Goal: Task Accomplishment & Management: Manage account settings

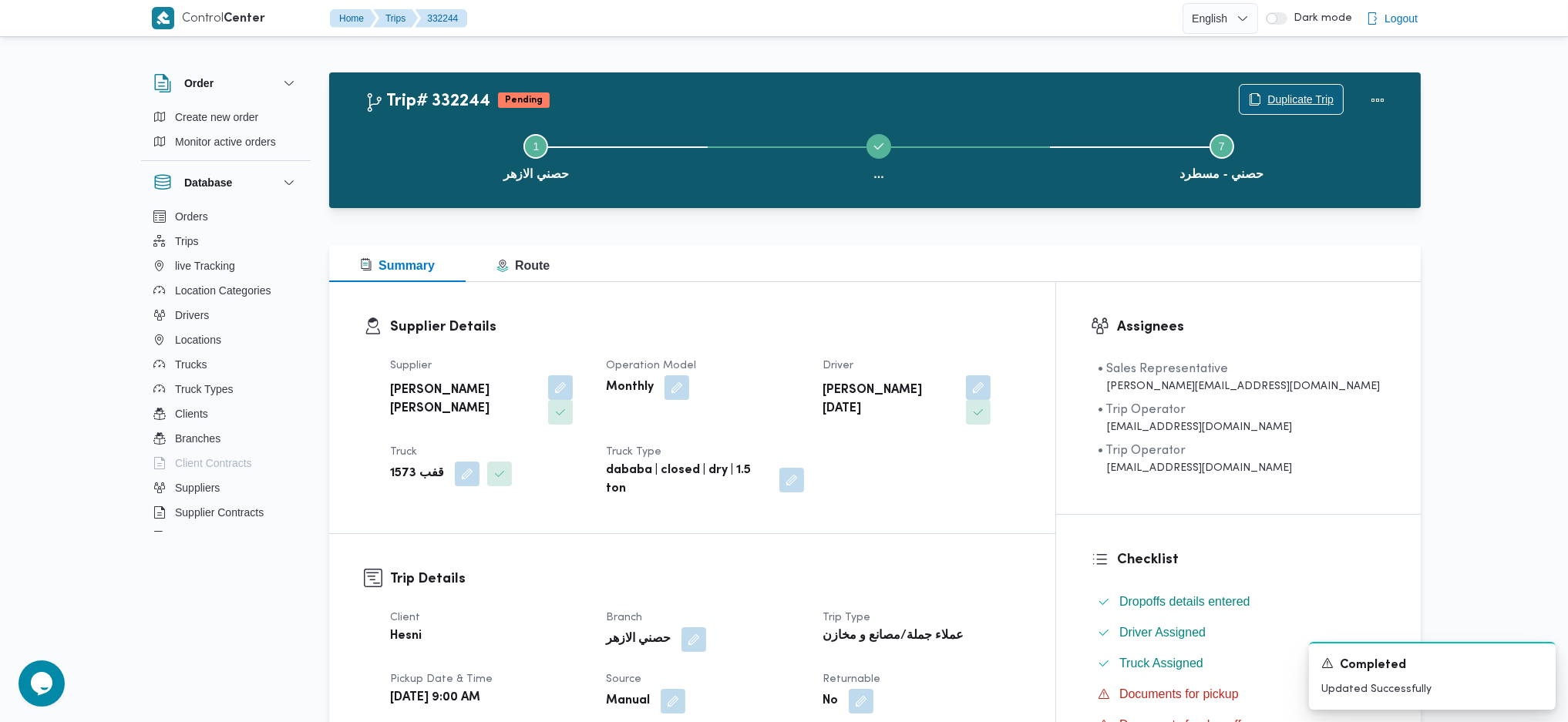
click at [1279, 99] on span "Duplicate Trip" at bounding box center [1300, 99] width 66 height 18
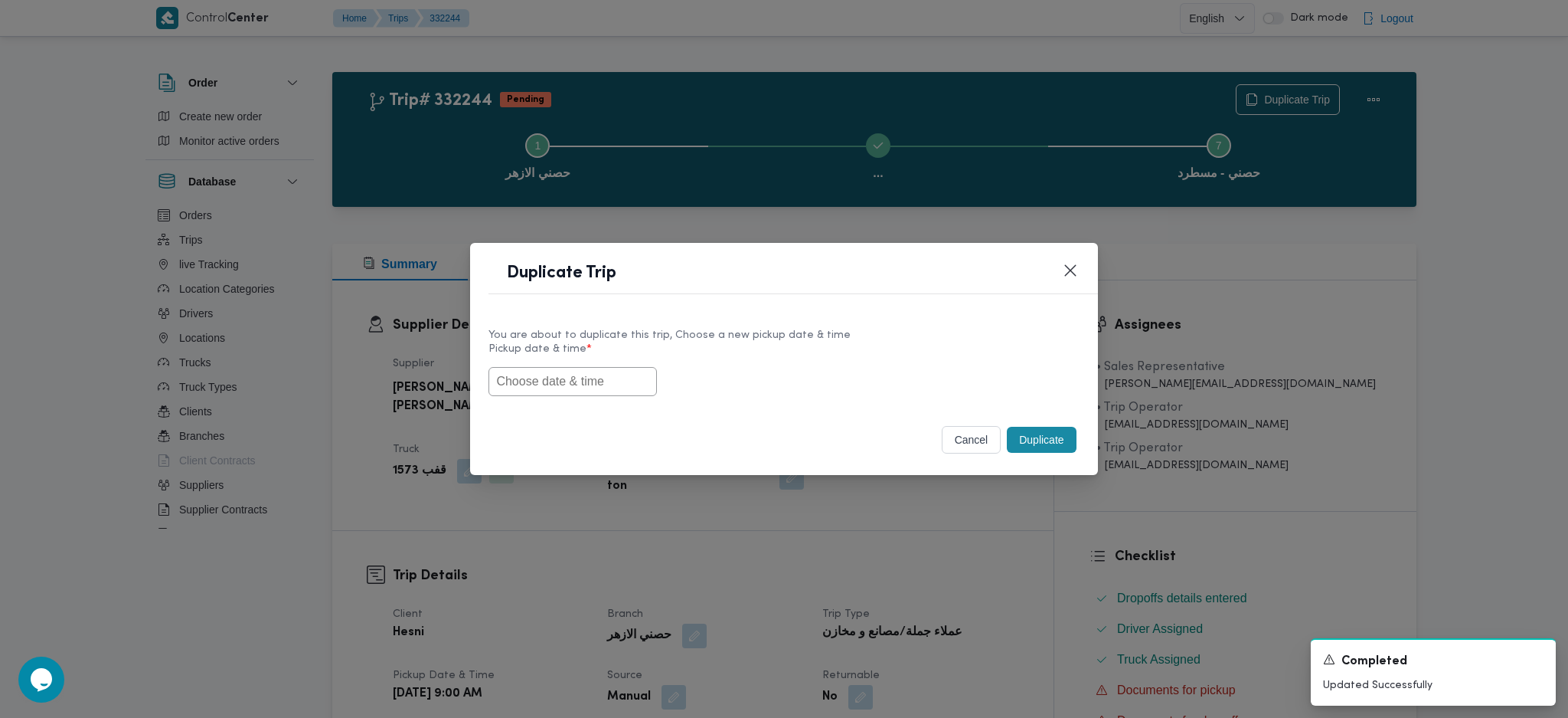
click at [564, 383] on input "text" at bounding box center [572, 381] width 168 height 29
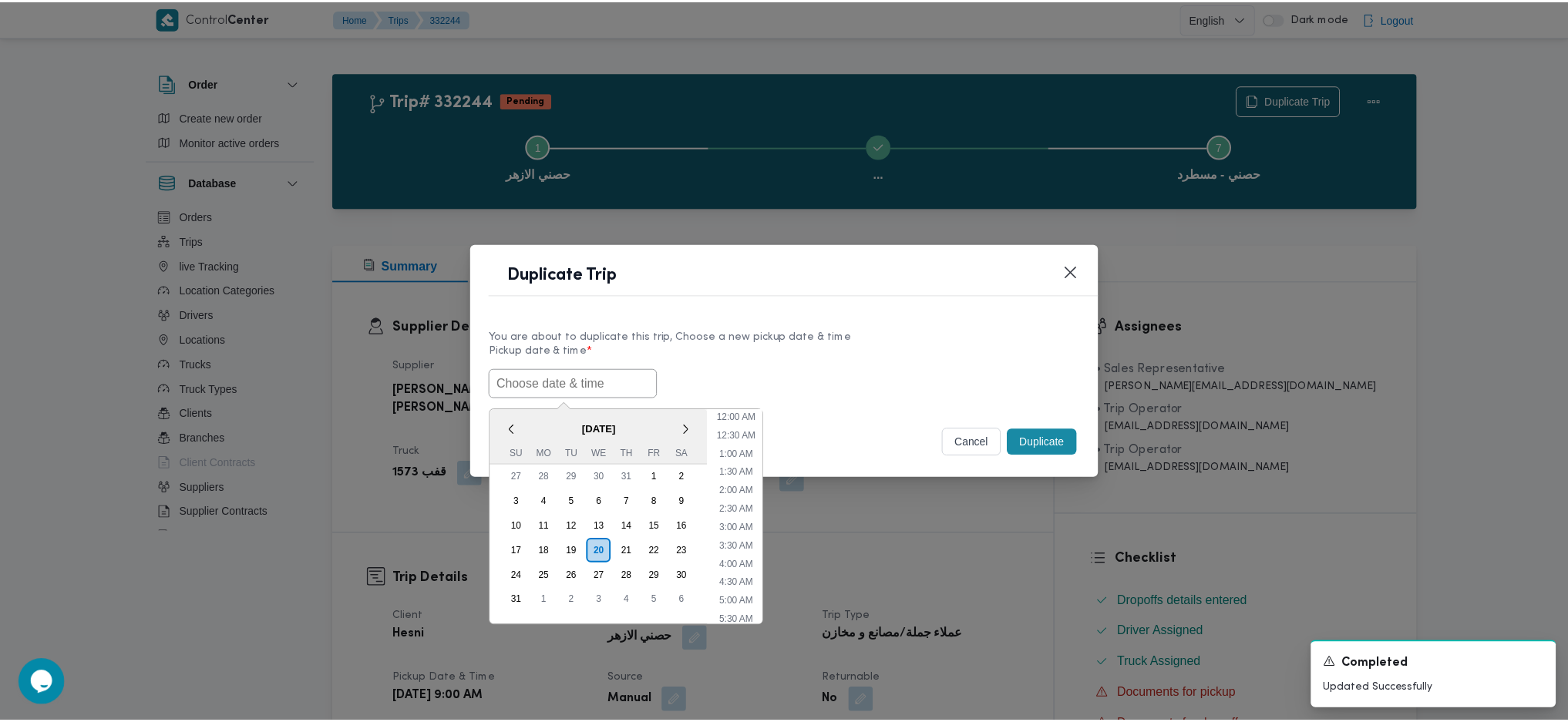
scroll to position [477, 0]
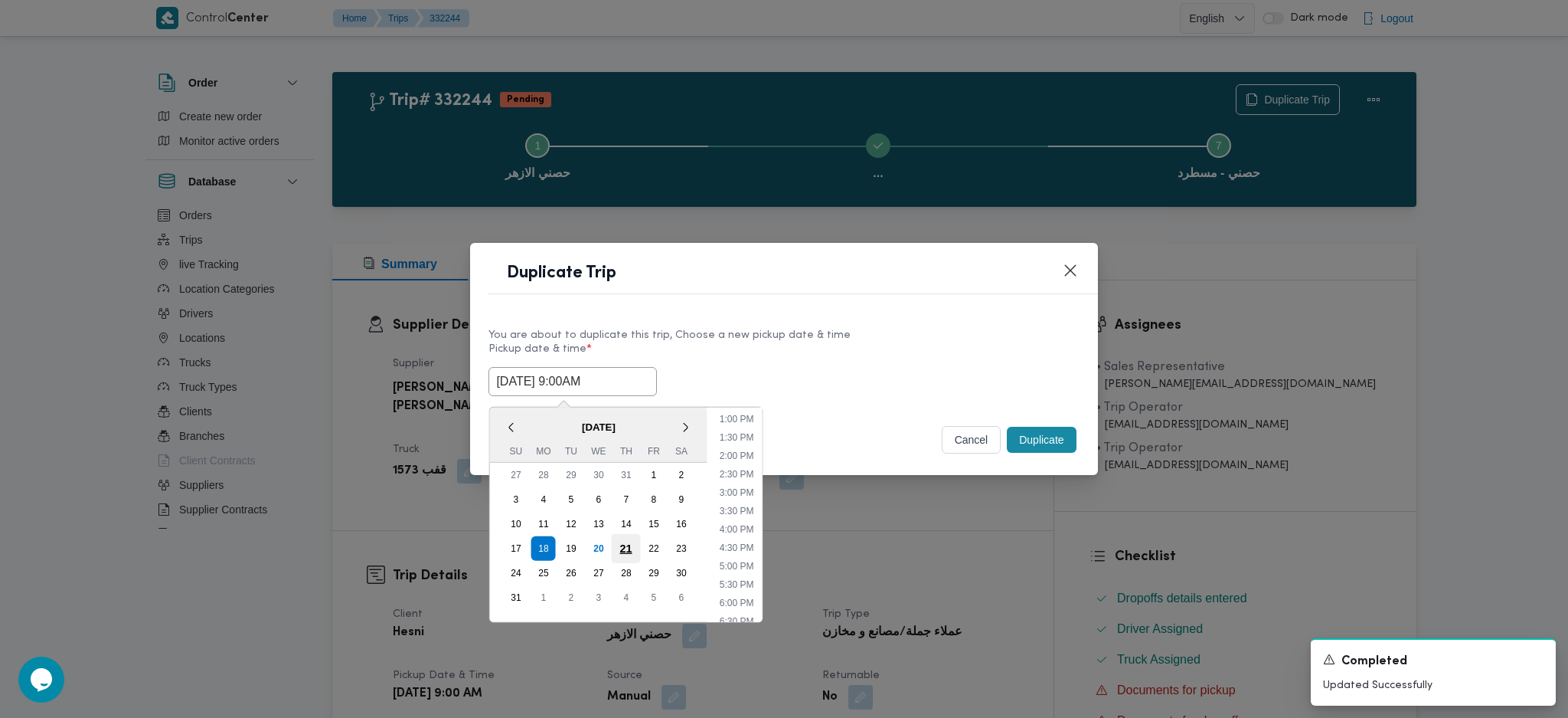
click at [623, 543] on div "21" at bounding box center [626, 547] width 29 height 29
type input "[DATE] 9:00AM"
click at [608, 382] on input "[DATE] 9:00AM" at bounding box center [572, 381] width 168 height 29
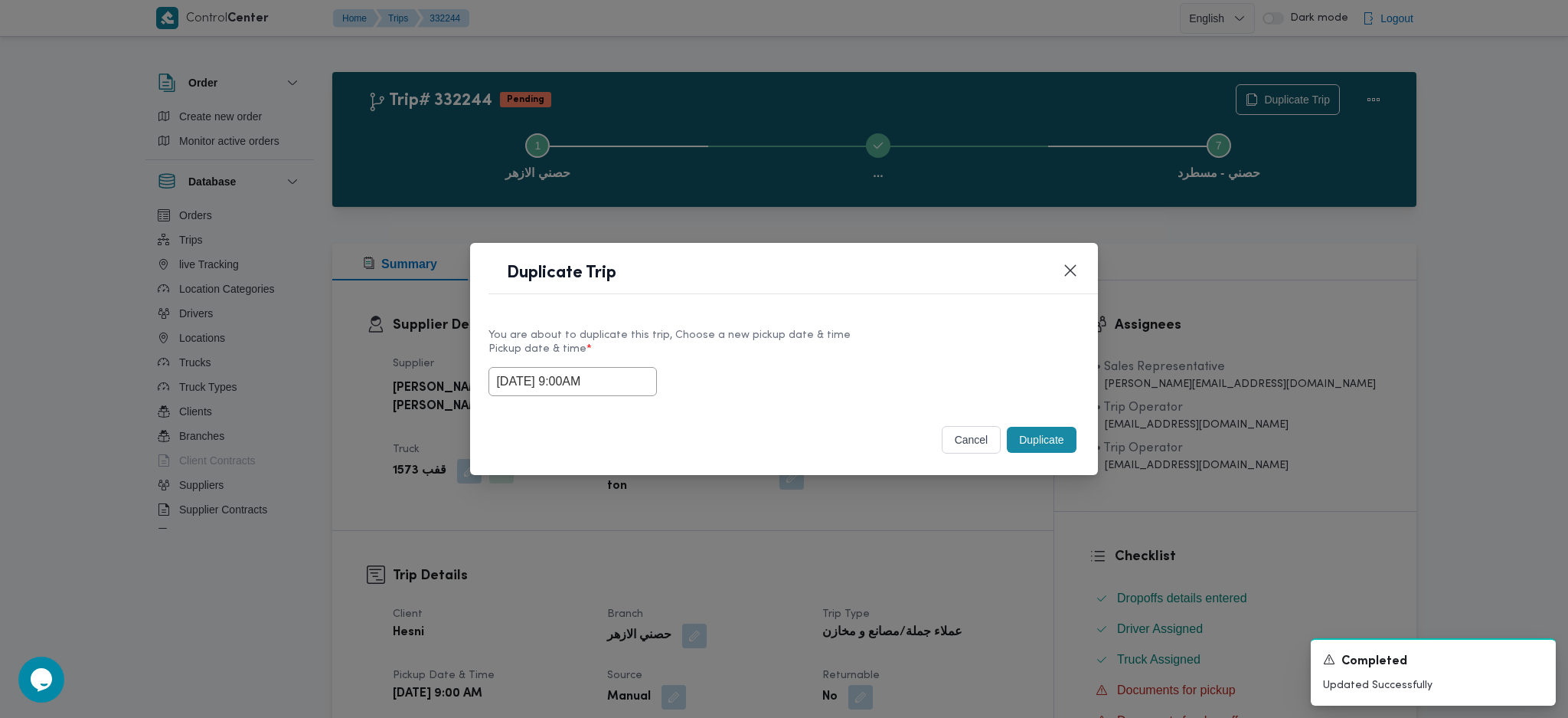
click at [1028, 438] on button "Duplicate" at bounding box center [1041, 439] width 69 height 26
click at [982, 582] on div "Duplicate Trip You are about to duplicate this trip, Choose a new pickup date &…" at bounding box center [784, 359] width 1568 height 718
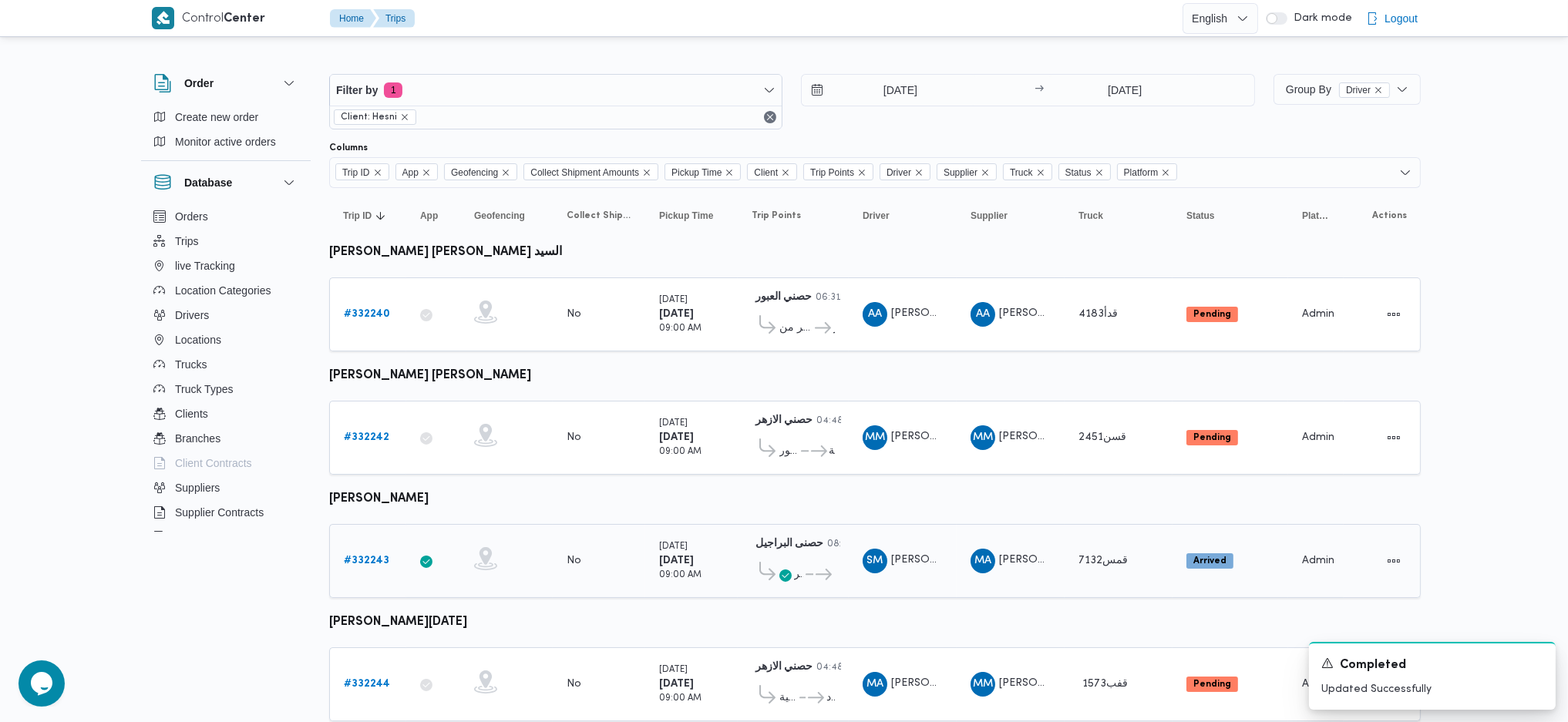
scroll to position [40, 0]
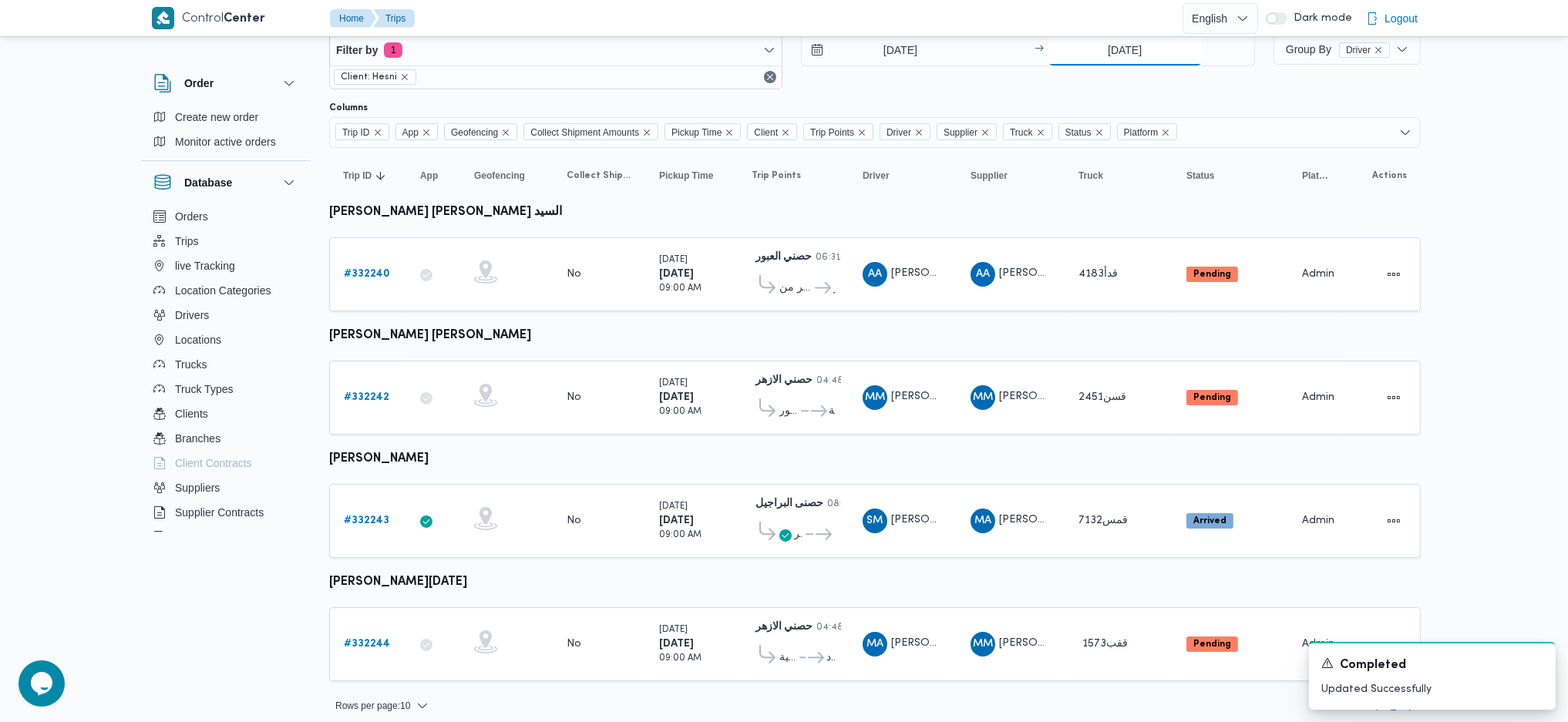
click at [1129, 61] on input "[DATE]" at bounding box center [1125, 49] width 154 height 31
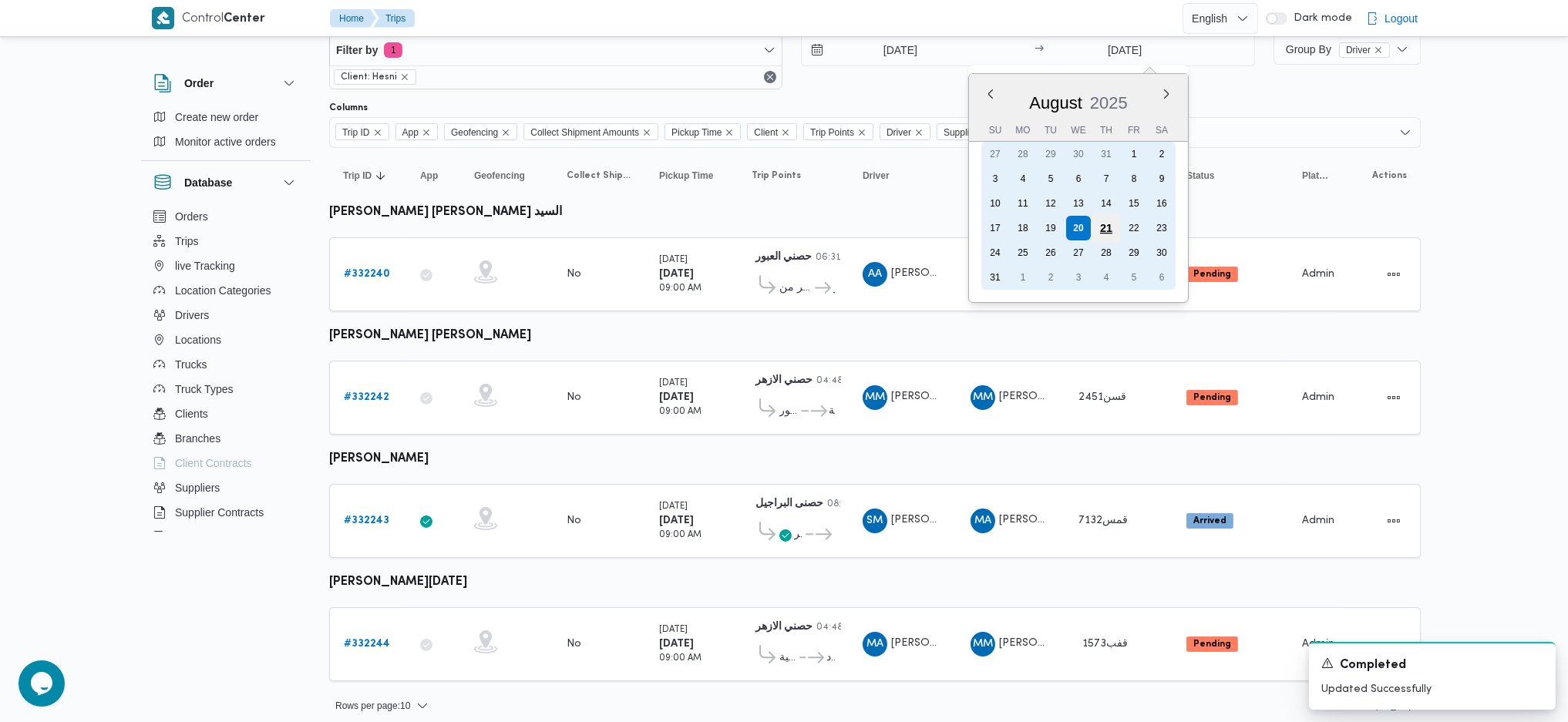
click at [1104, 229] on div "21" at bounding box center [1105, 227] width 29 height 29
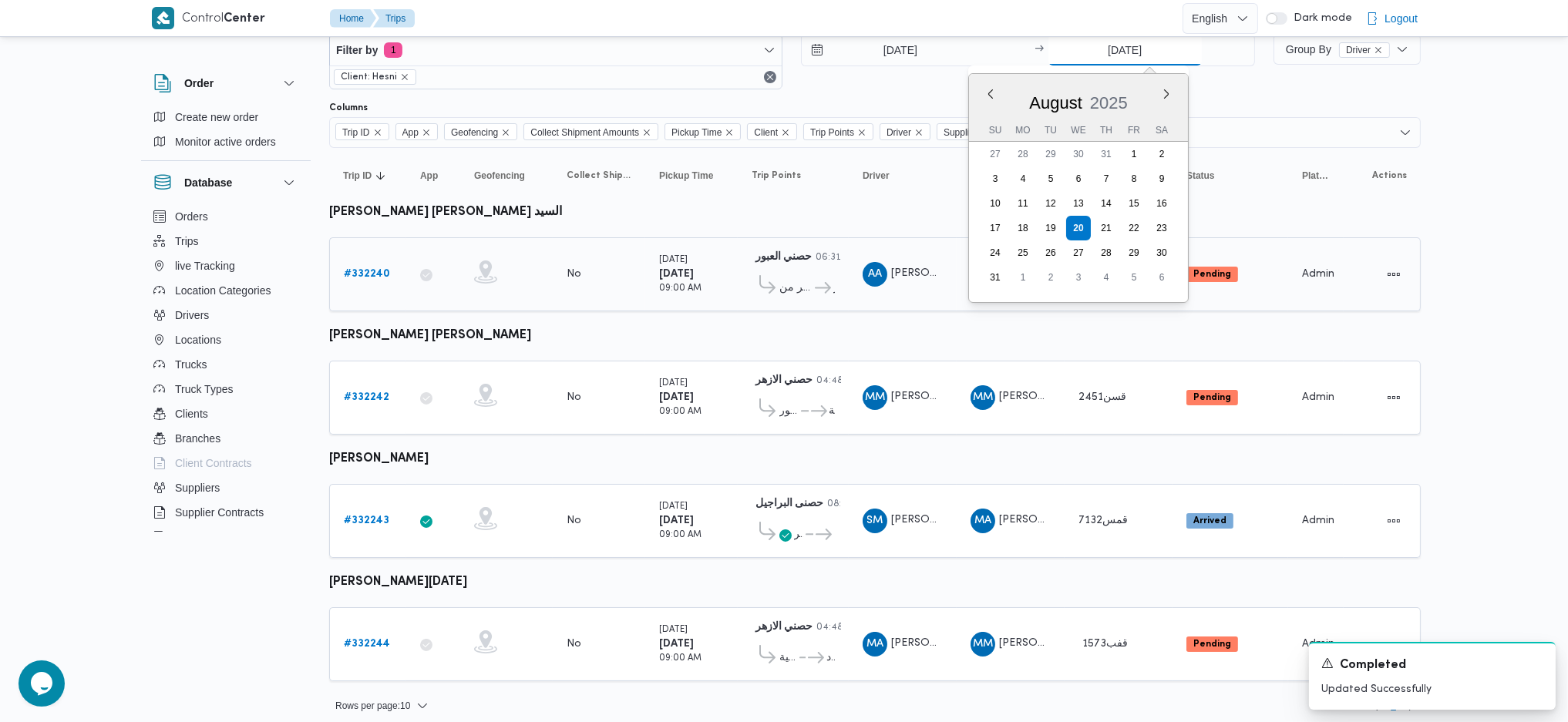
type input "[DATE]"
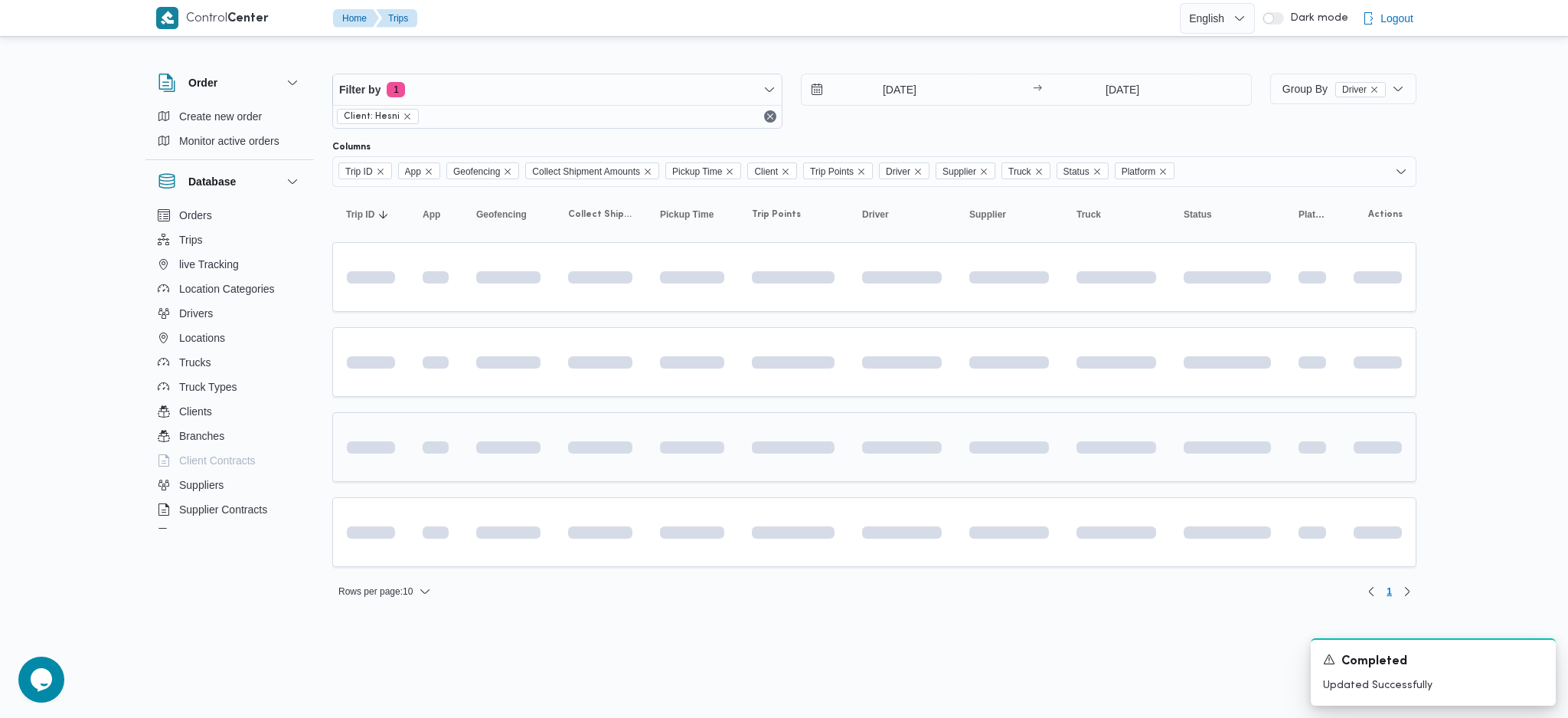
click at [849, 438] on td at bounding box center [902, 447] width 107 height 70
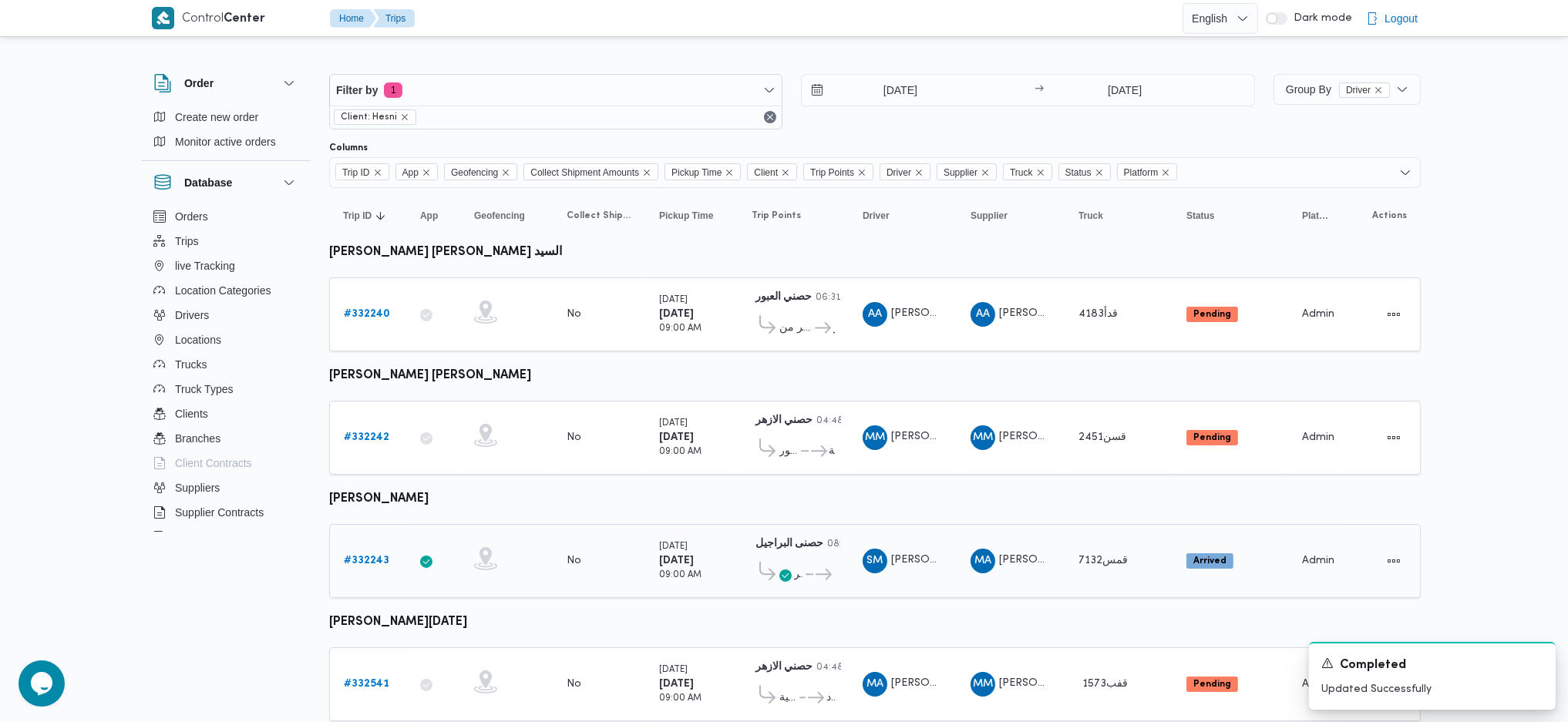
click at [381, 555] on b "# 332243" at bounding box center [367, 560] width 46 height 10
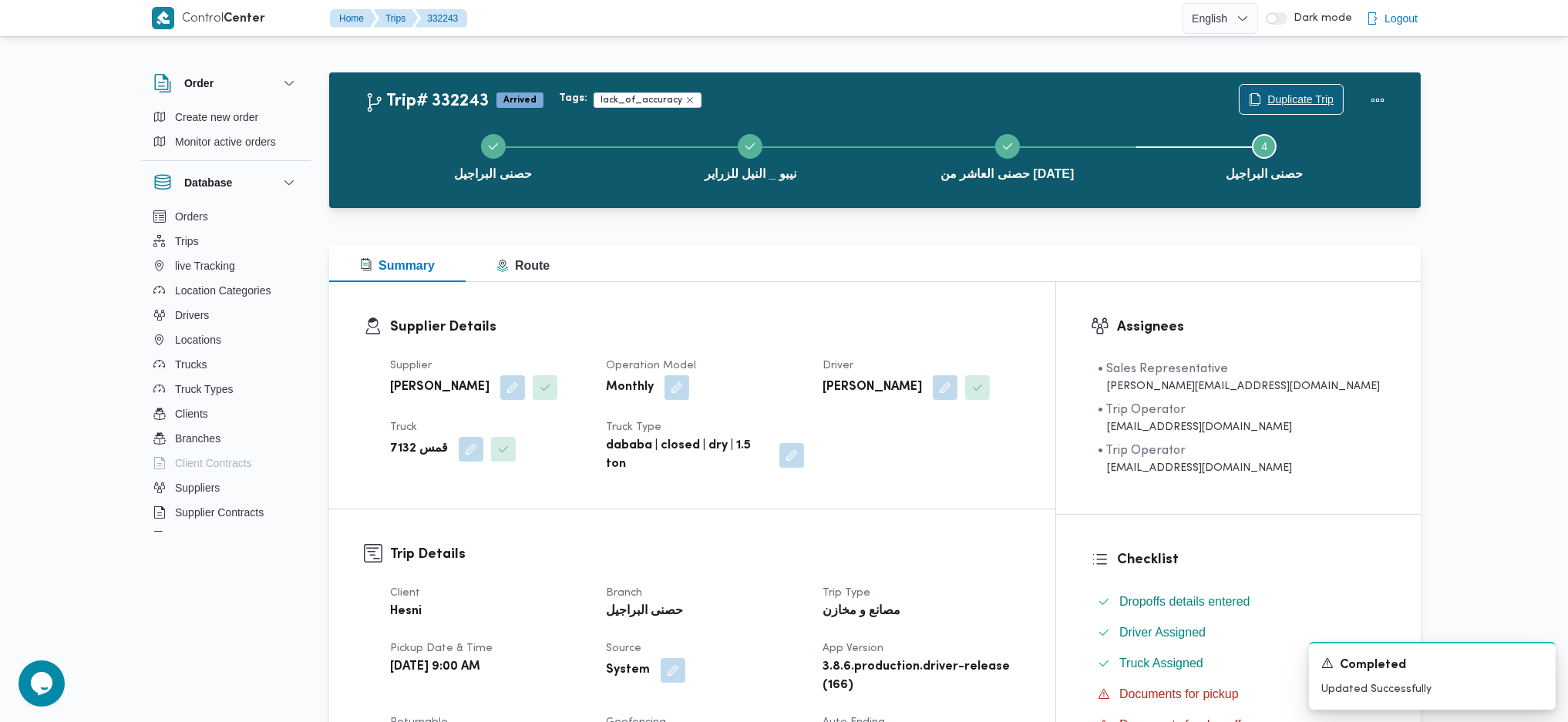
click at [1276, 84] on button "Duplicate Trip" at bounding box center [1290, 99] width 105 height 31
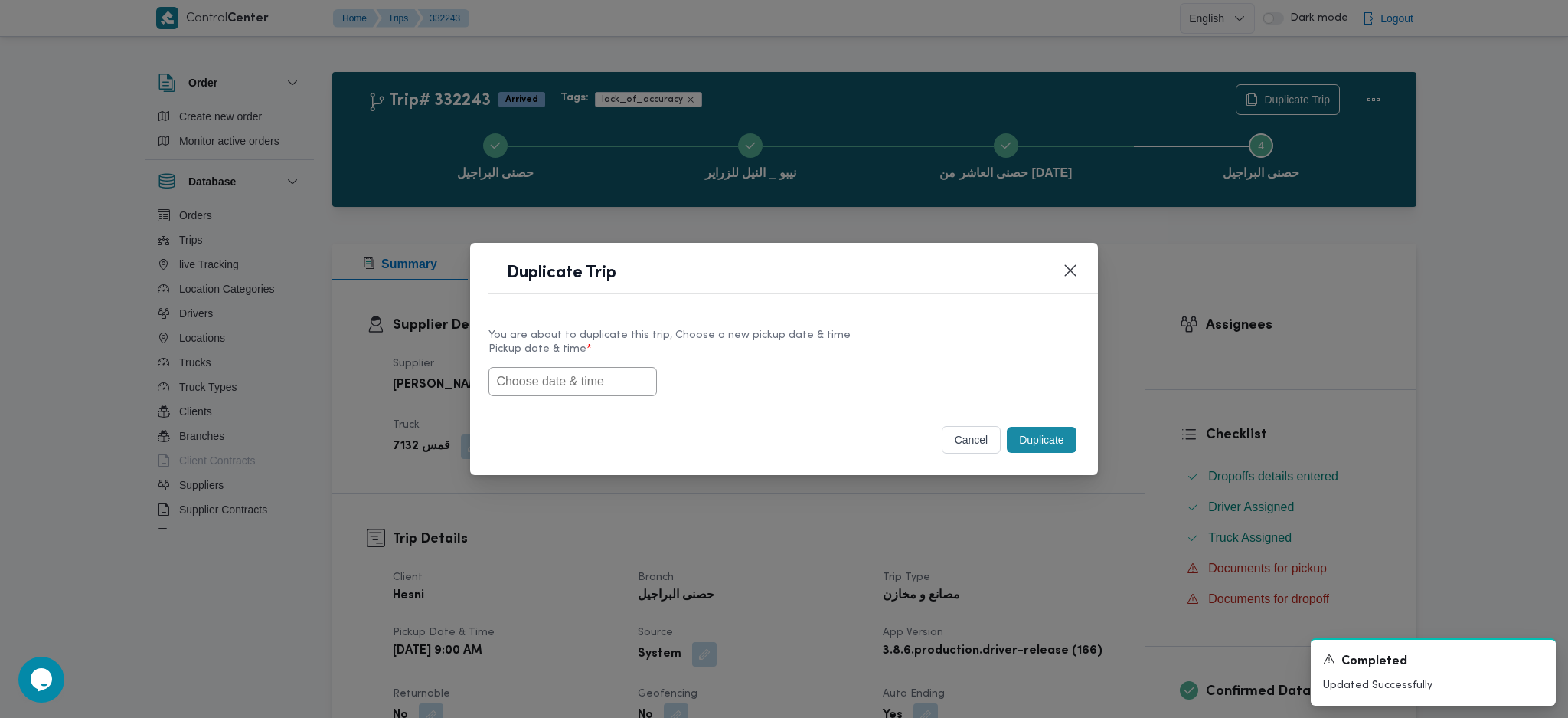
click at [605, 377] on input "text" at bounding box center [572, 381] width 168 height 29
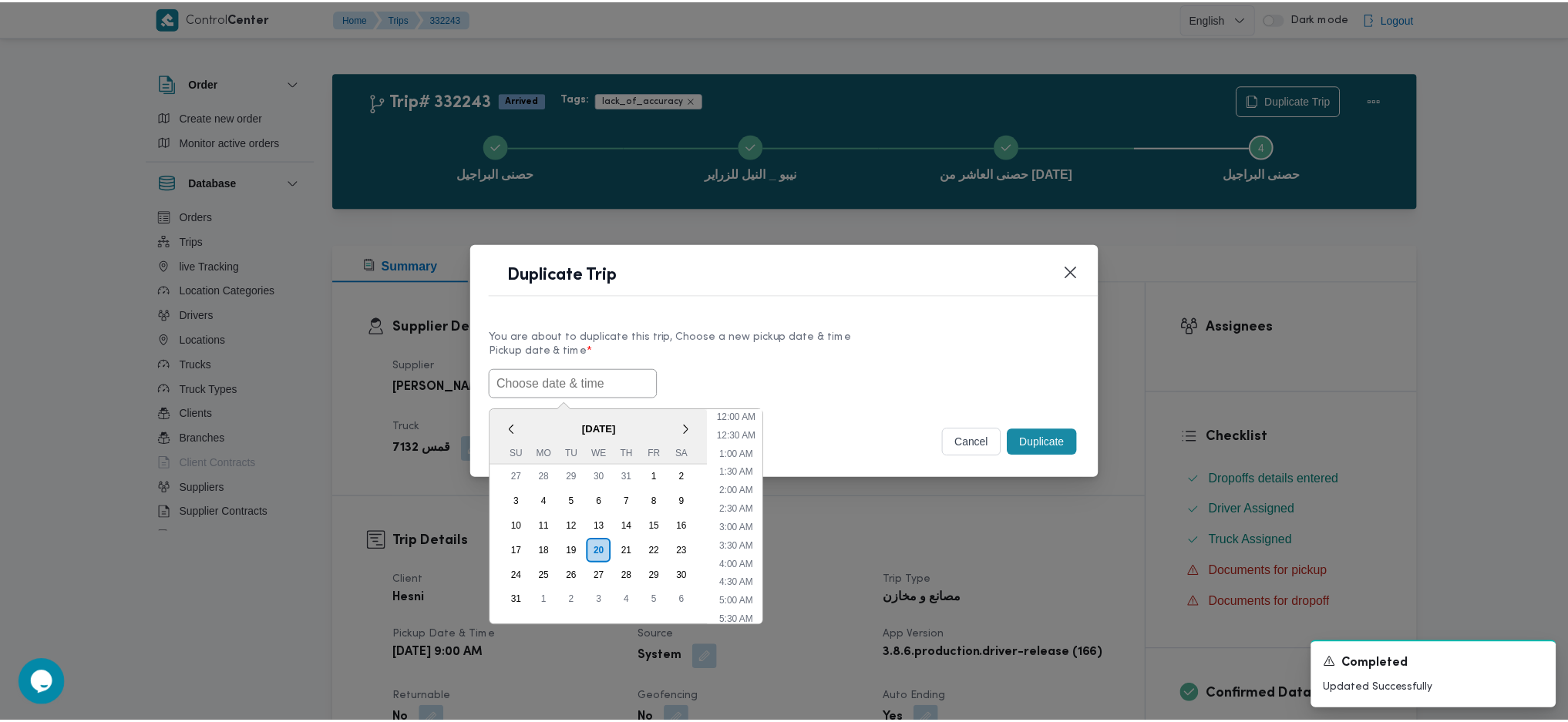
scroll to position [477, 0]
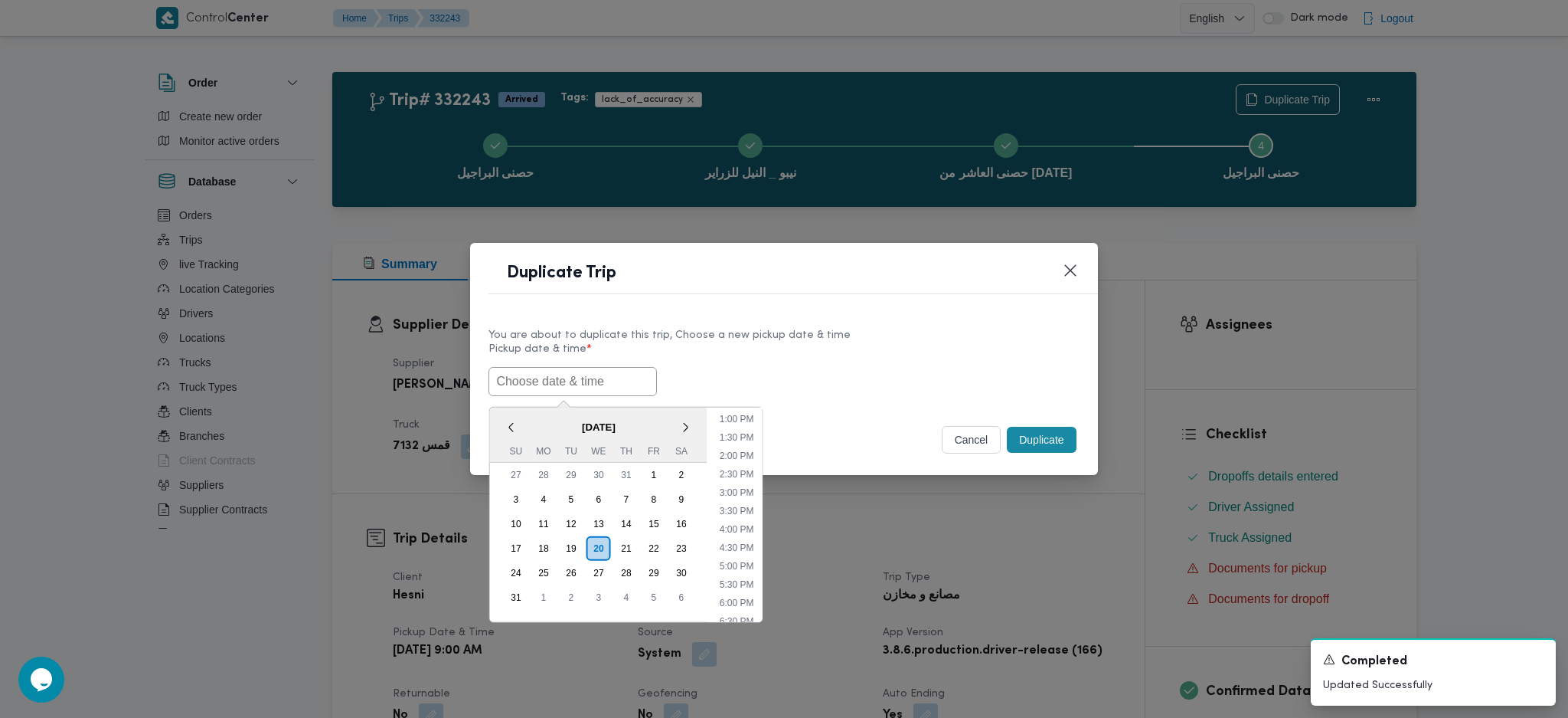
paste input "[DATE] 9:00AM"
type input "[DATE] 9:00AM"
click at [1024, 452] on button "Duplicate" at bounding box center [1041, 439] width 69 height 26
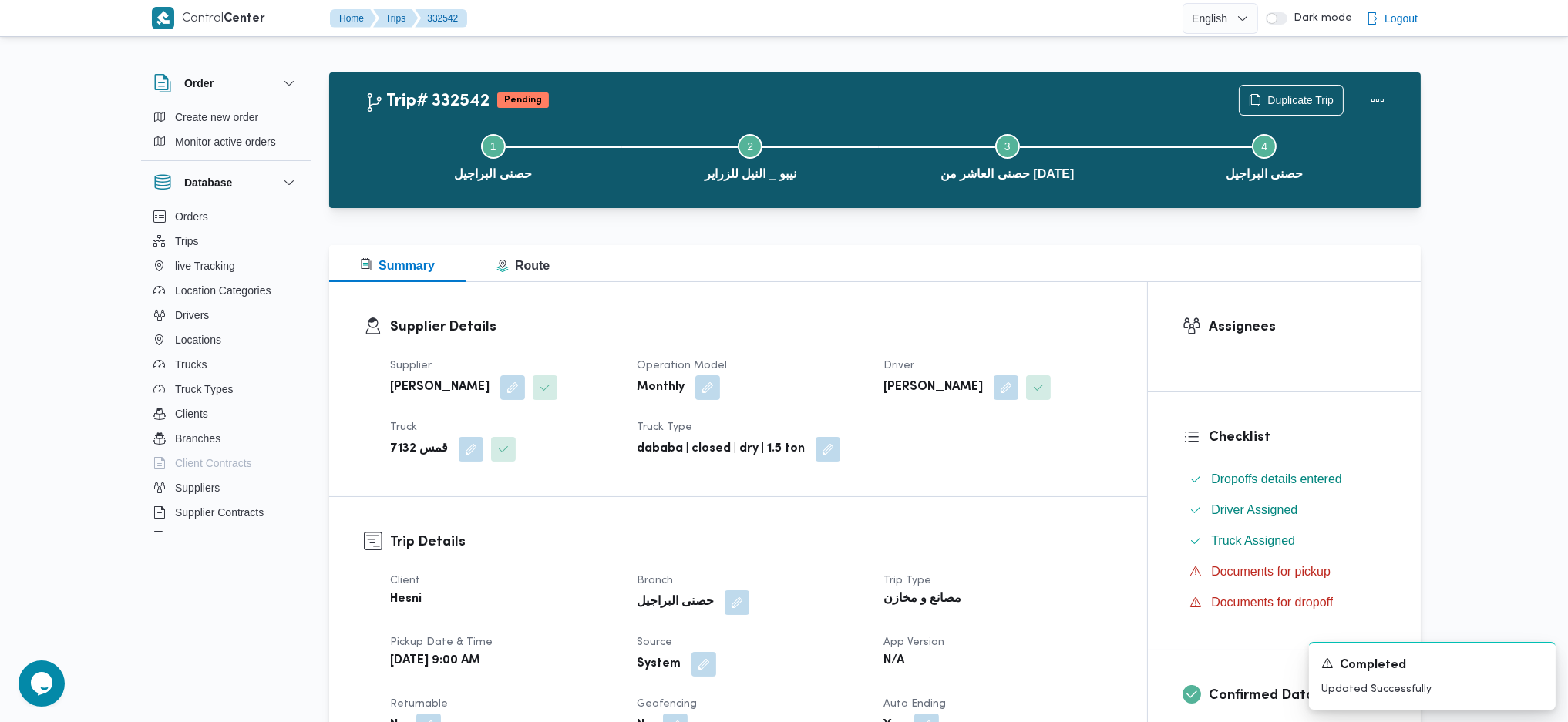
click at [1086, 215] on div at bounding box center [875, 217] width 1092 height 18
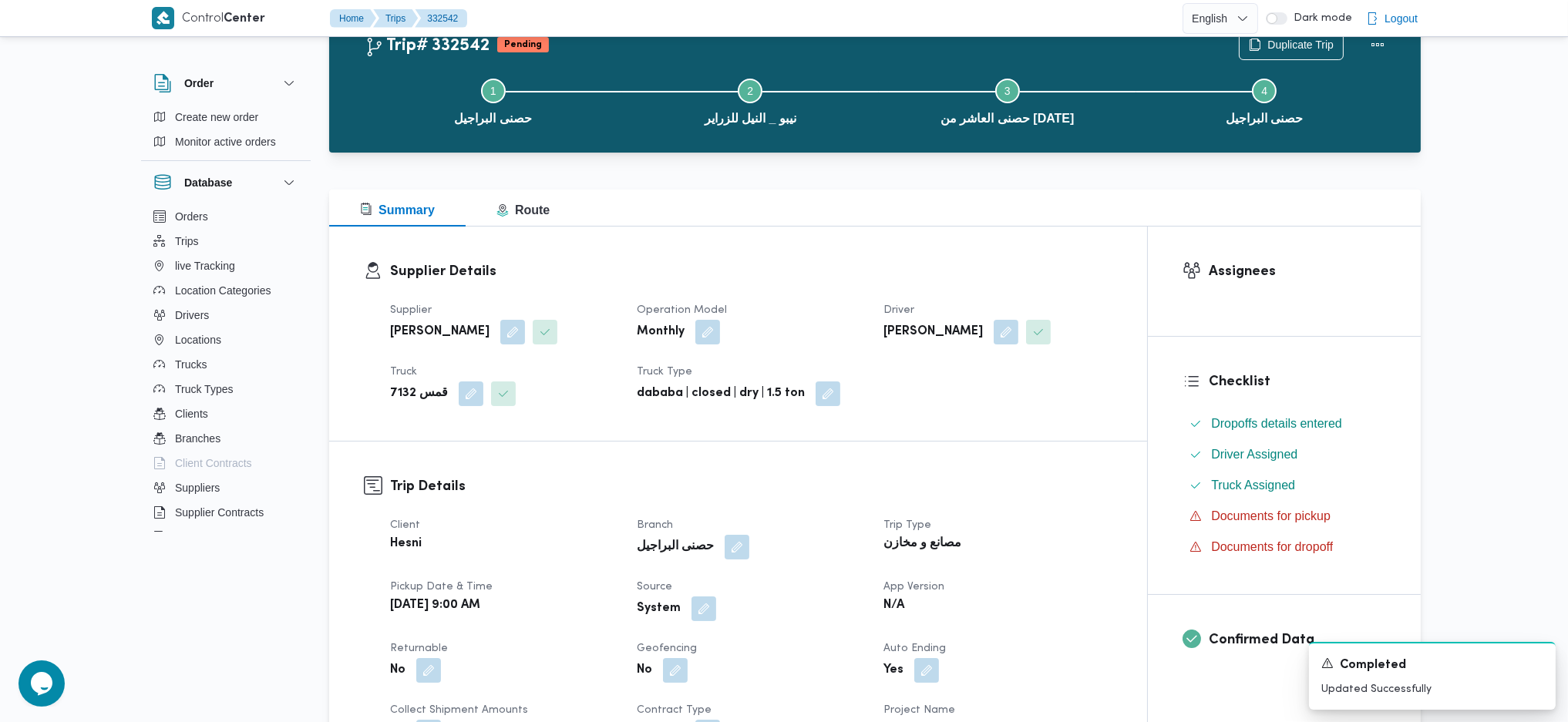
scroll to position [103, 0]
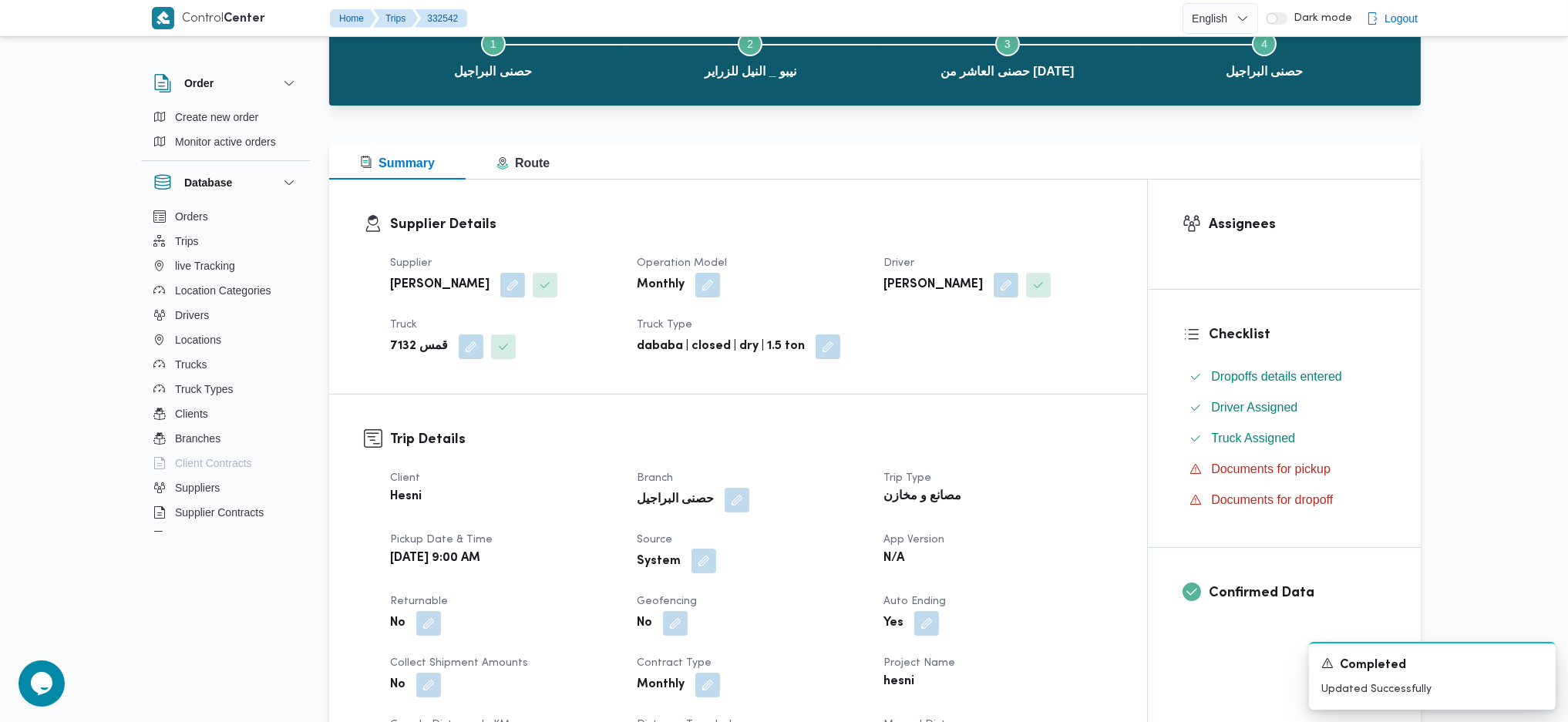
click at [696, 565] on button "button" at bounding box center [704, 560] width 25 height 25
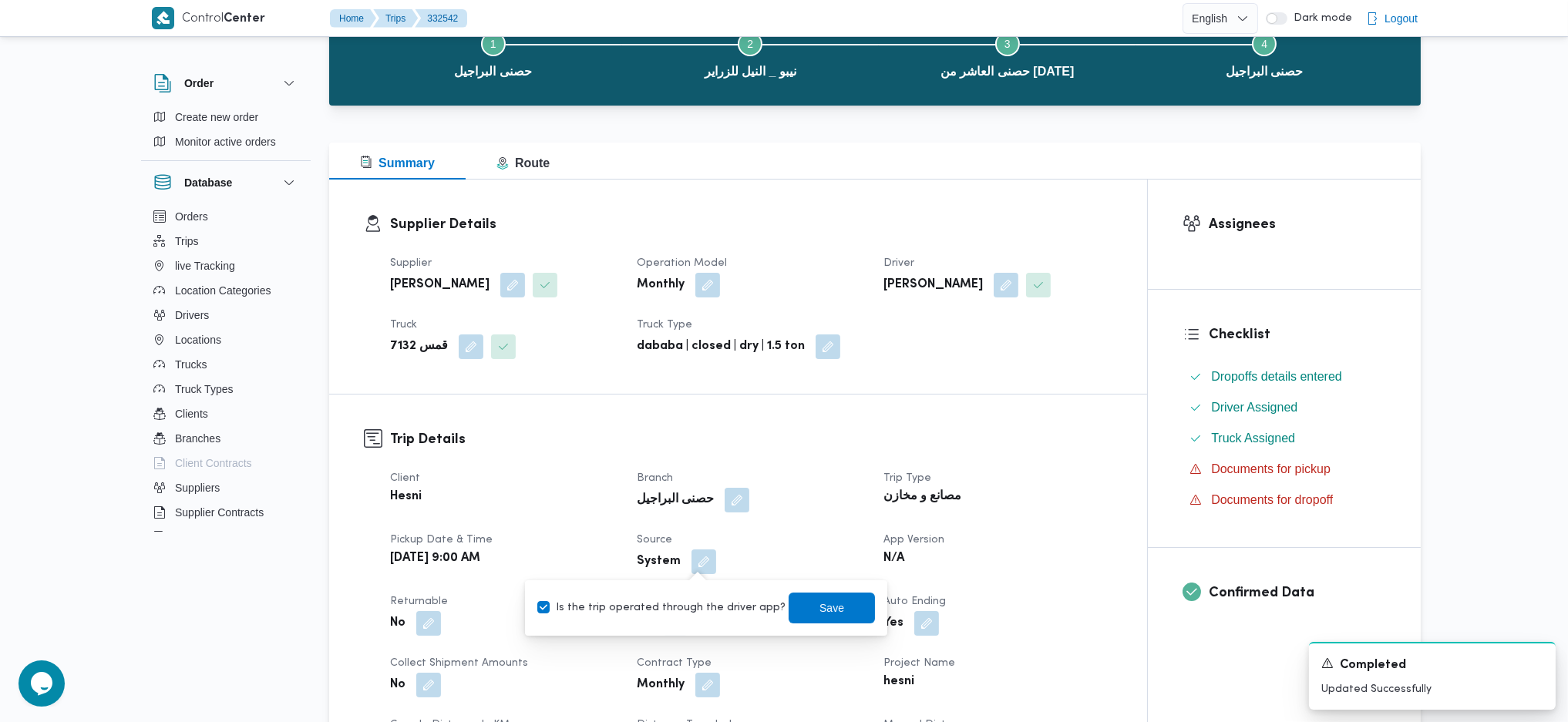
click at [650, 611] on label "Is the trip operated through the driver app?" at bounding box center [661, 607] width 248 height 18
checkbox input "false"
click at [848, 605] on span "Save" at bounding box center [831, 606] width 86 height 31
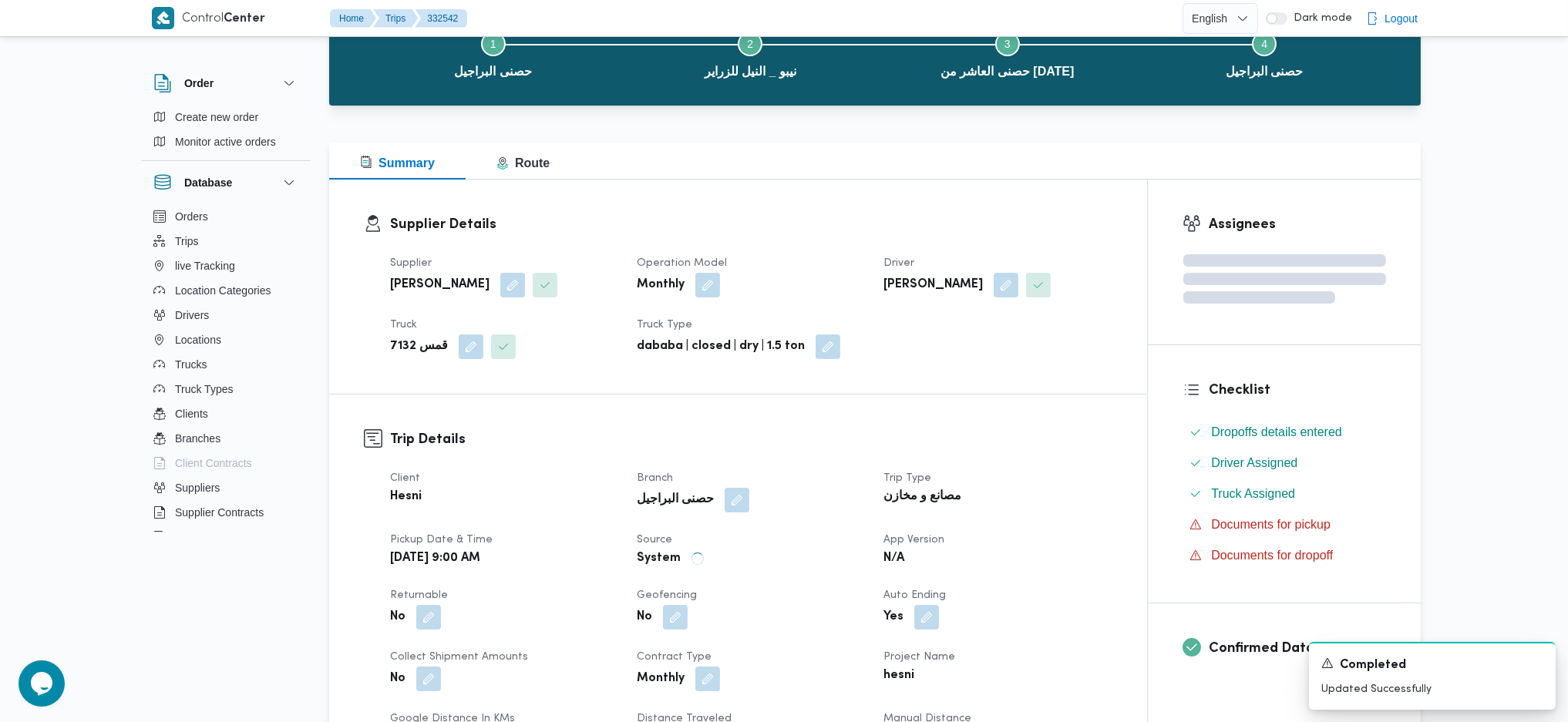
click at [808, 466] on div "Client Hesni Branch حصنى البراجيل Trip Type مصانع و مخازن Pickup date & time Th…" at bounding box center [751, 673] width 741 height 425
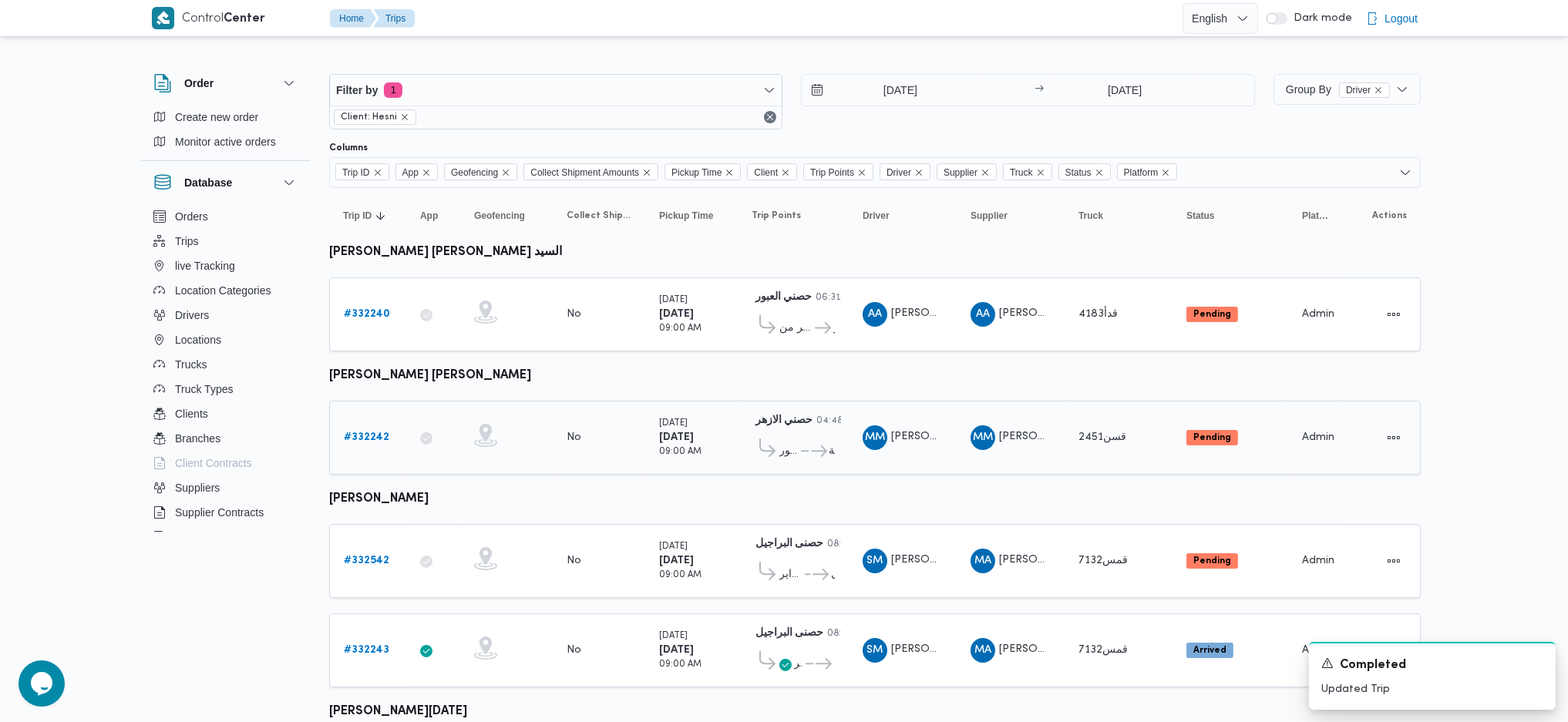
click at [359, 432] on b "# 332242" at bounding box center [367, 437] width 46 height 10
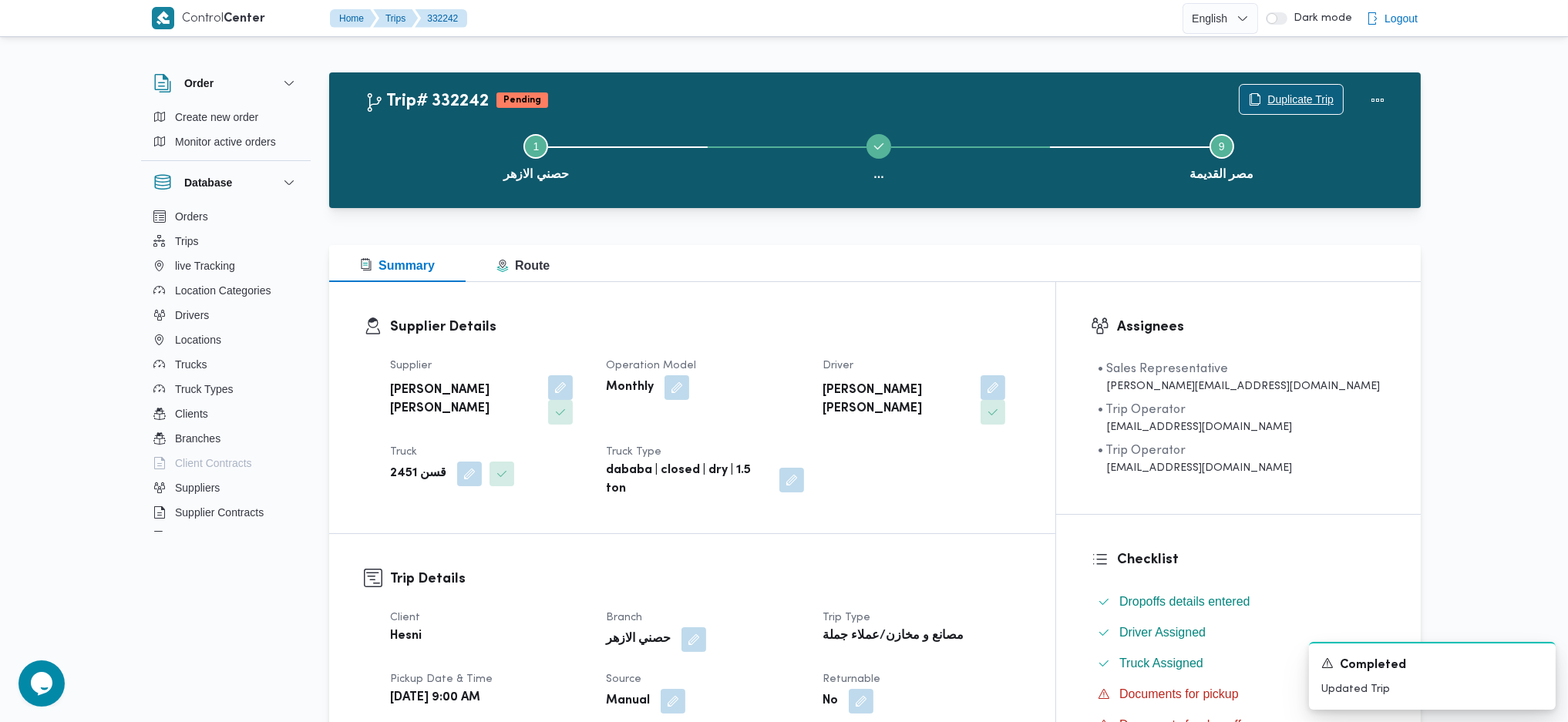
click at [1281, 93] on span "Duplicate Trip" at bounding box center [1300, 99] width 66 height 18
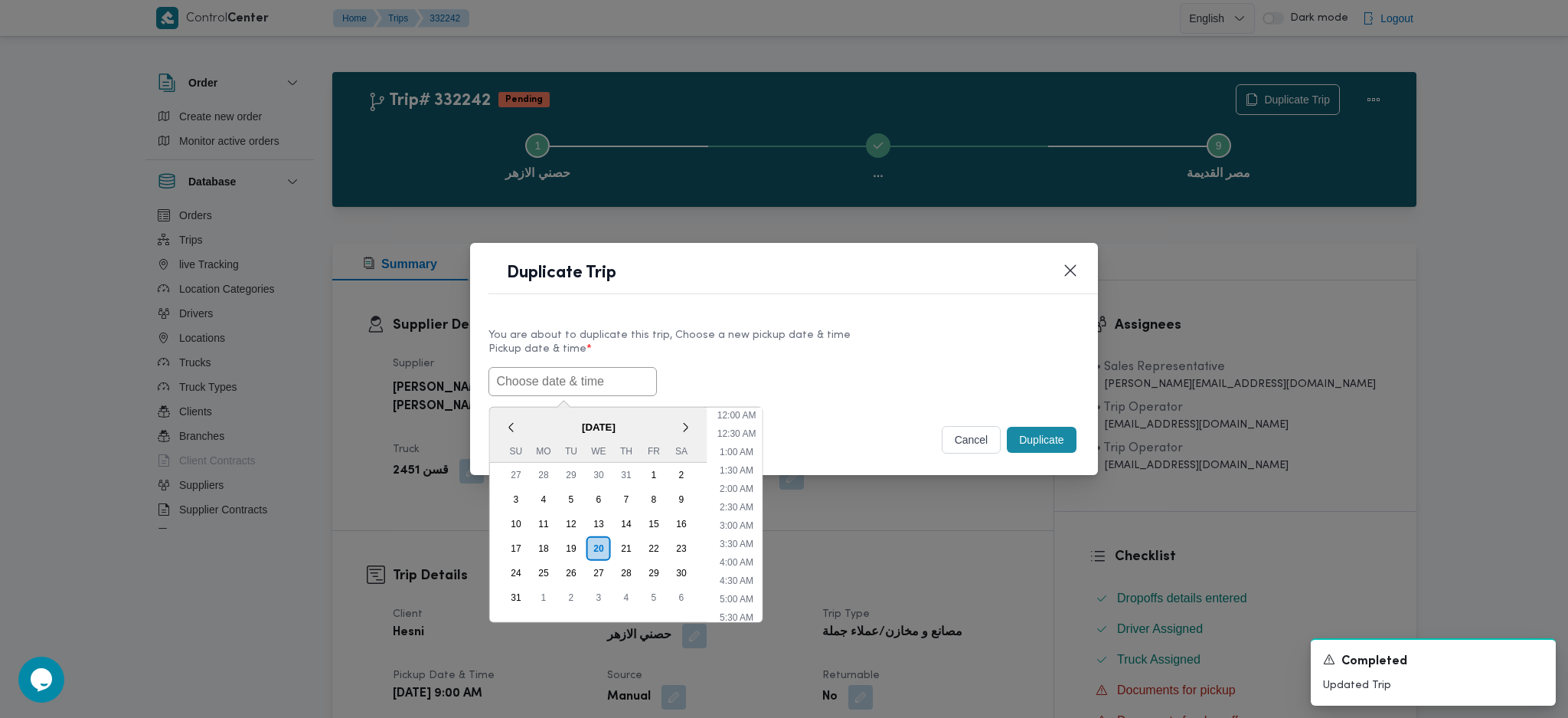
click at [591, 386] on input "text" at bounding box center [572, 381] width 168 height 29
paste input "[DATE] 9:00AM"
type input "[DATE] 9:00AM"
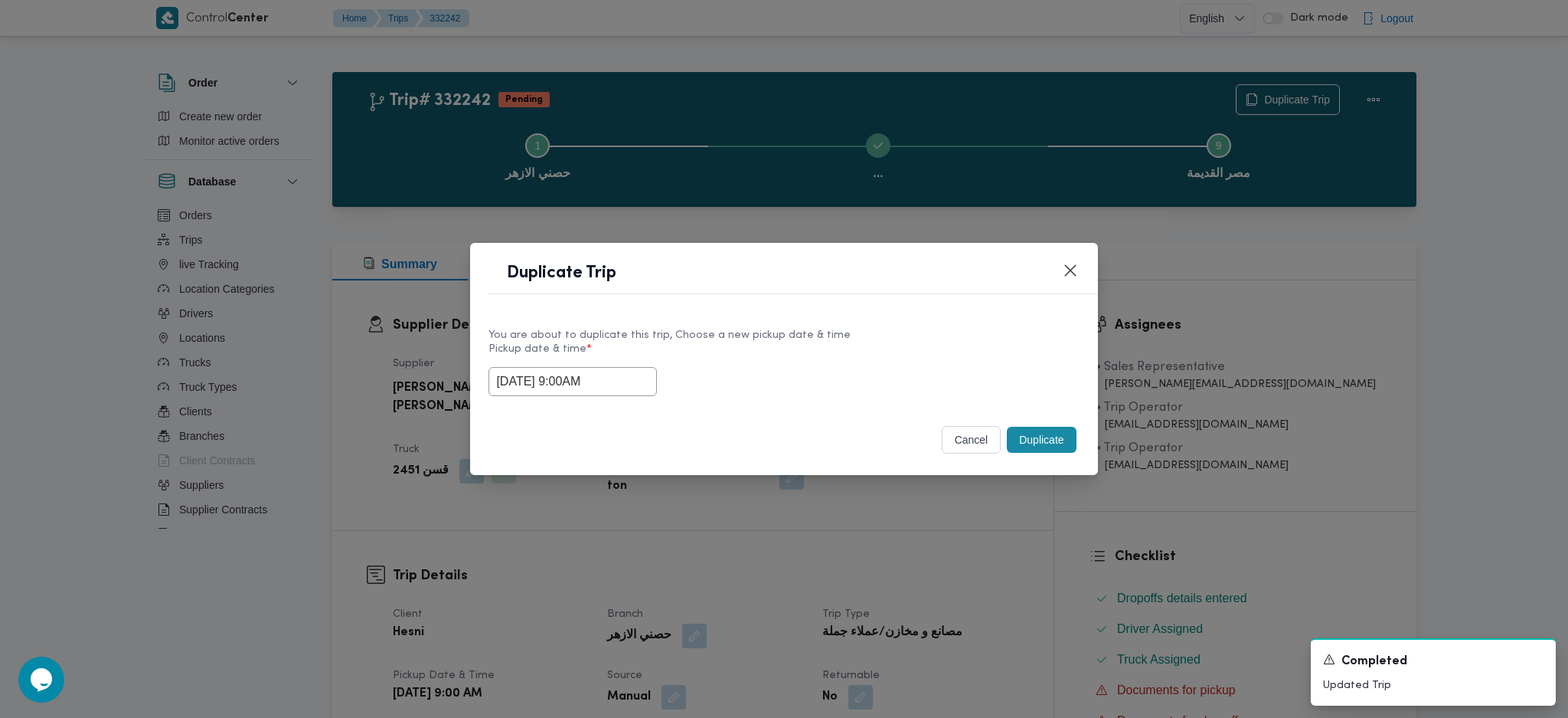
click at [1056, 438] on button "Duplicate" at bounding box center [1041, 439] width 69 height 26
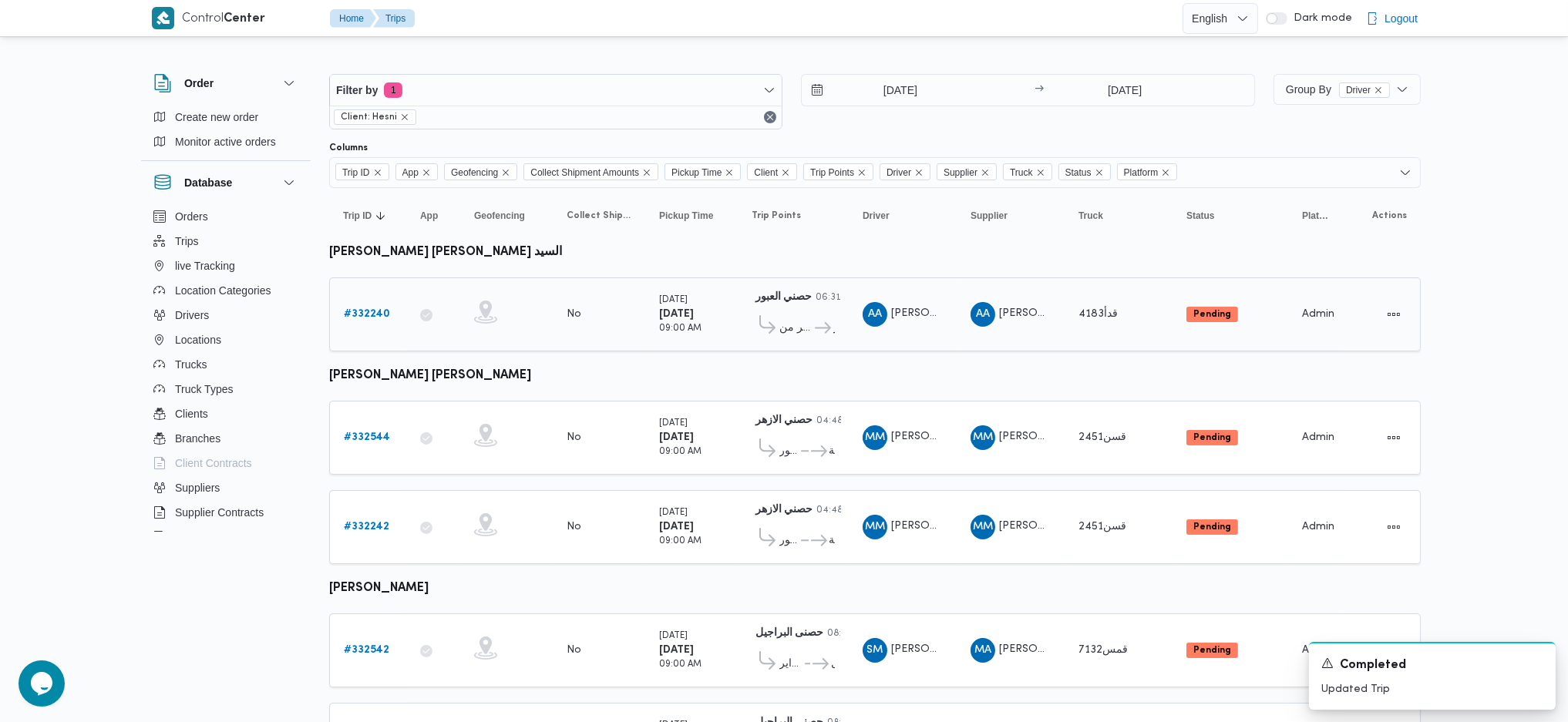
click at [376, 312] on b "# 332240" at bounding box center [367, 314] width 47 height 10
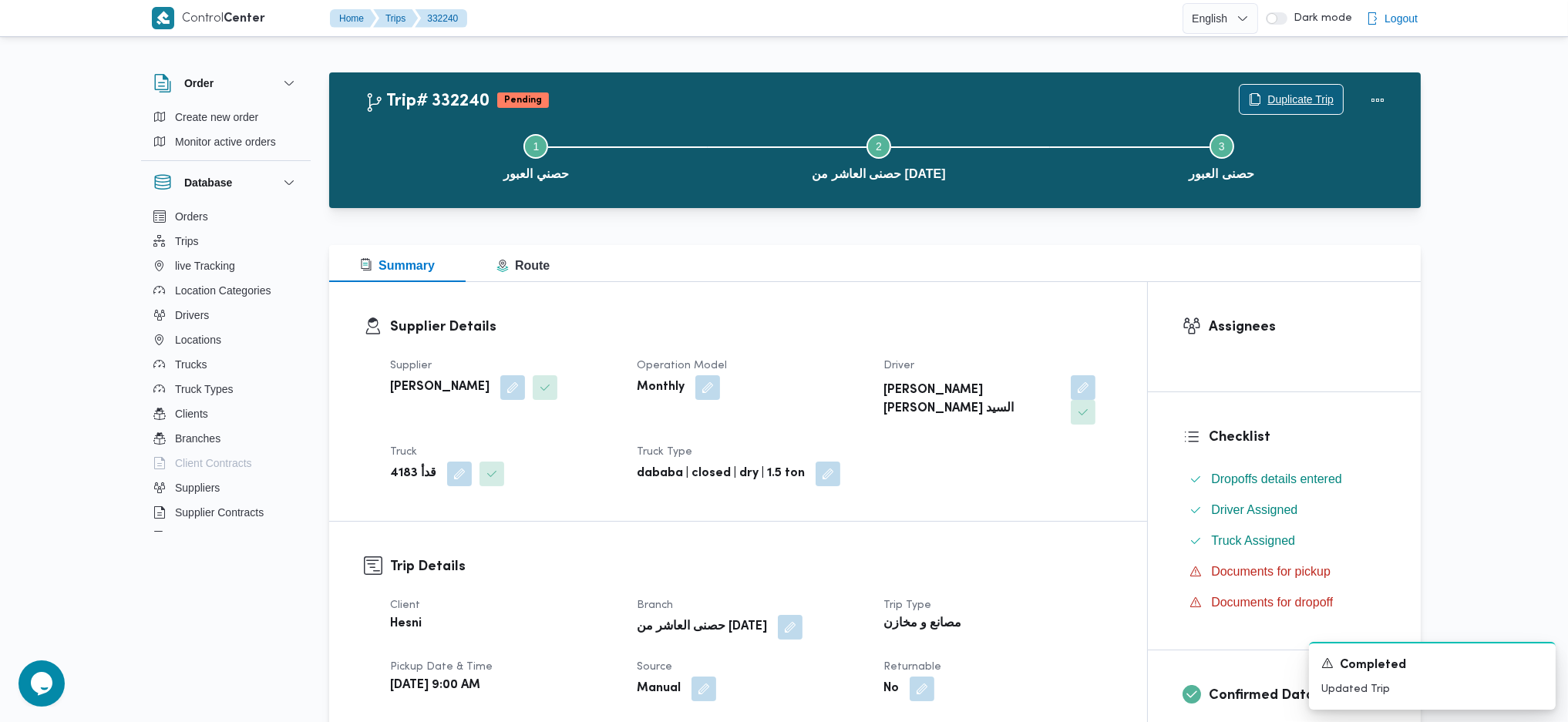
click at [1274, 98] on span "Duplicate Trip" at bounding box center [1300, 99] width 66 height 18
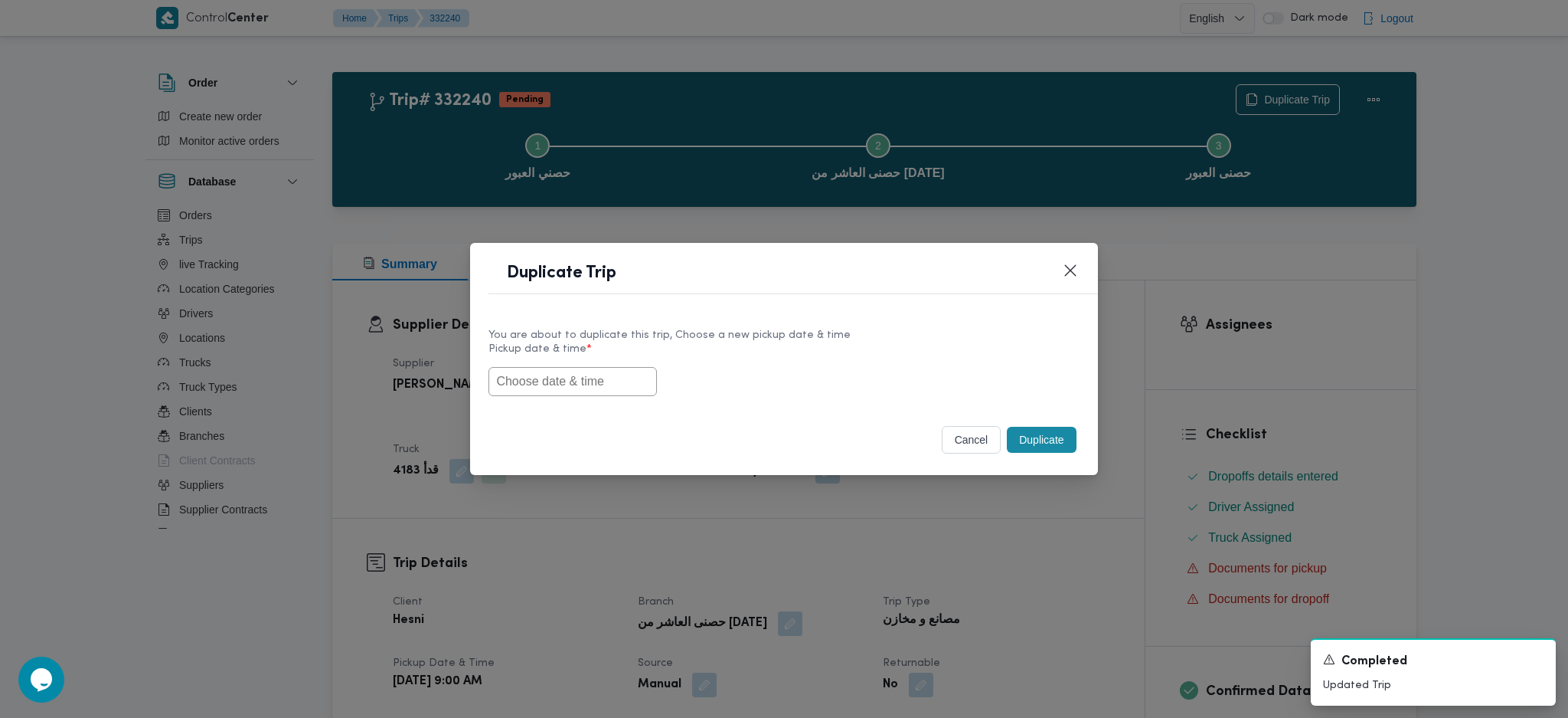
click at [569, 374] on input "text" at bounding box center [572, 381] width 168 height 29
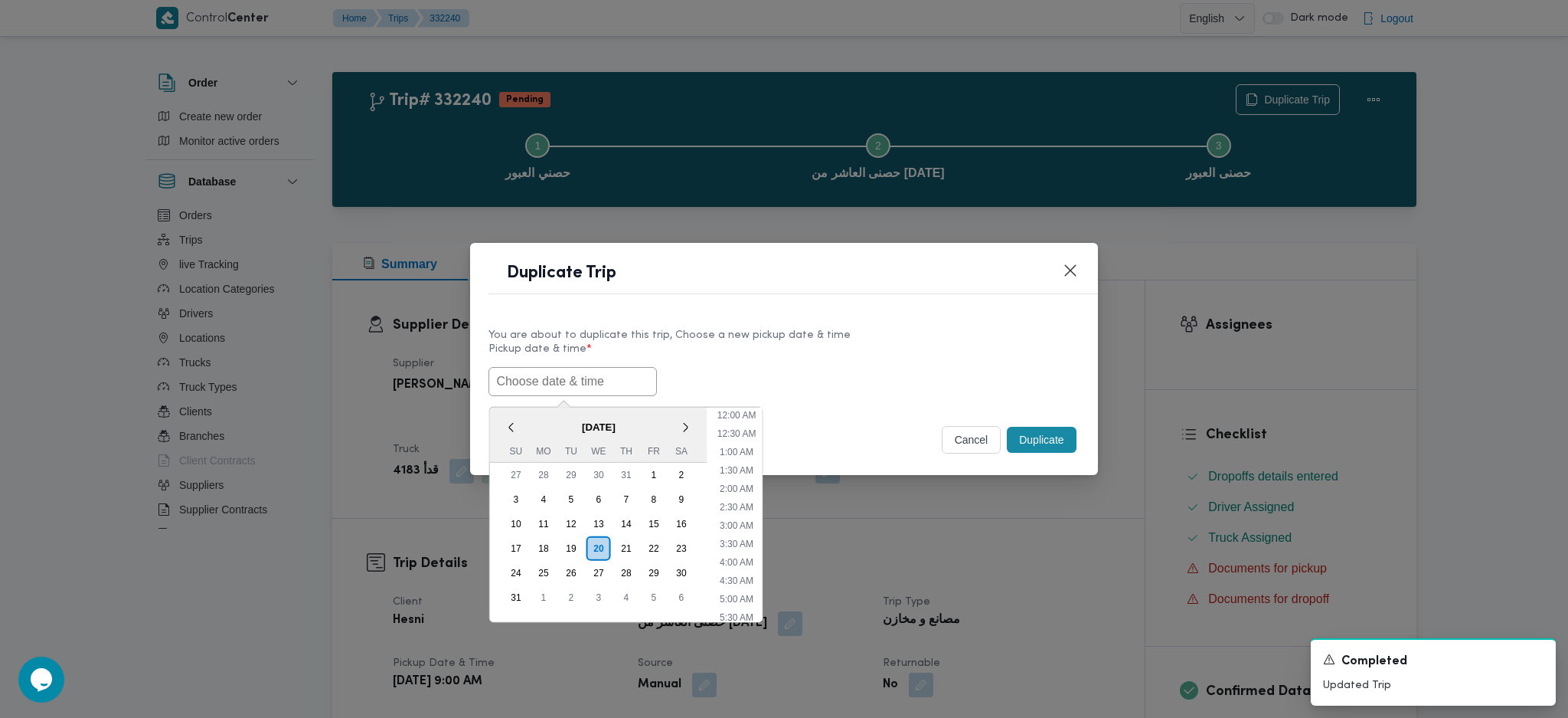
paste input "[DATE] 9:00AM"
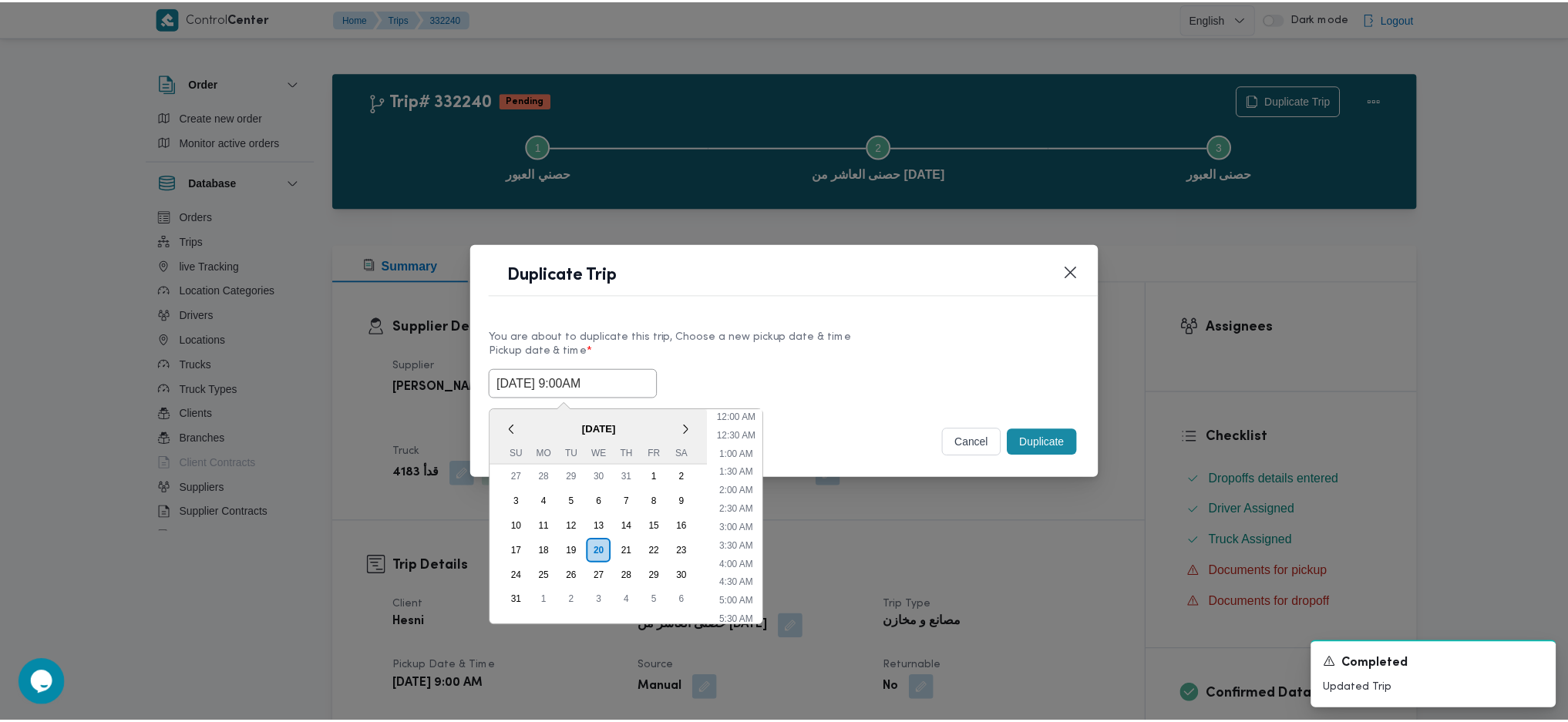
scroll to position [495, 0]
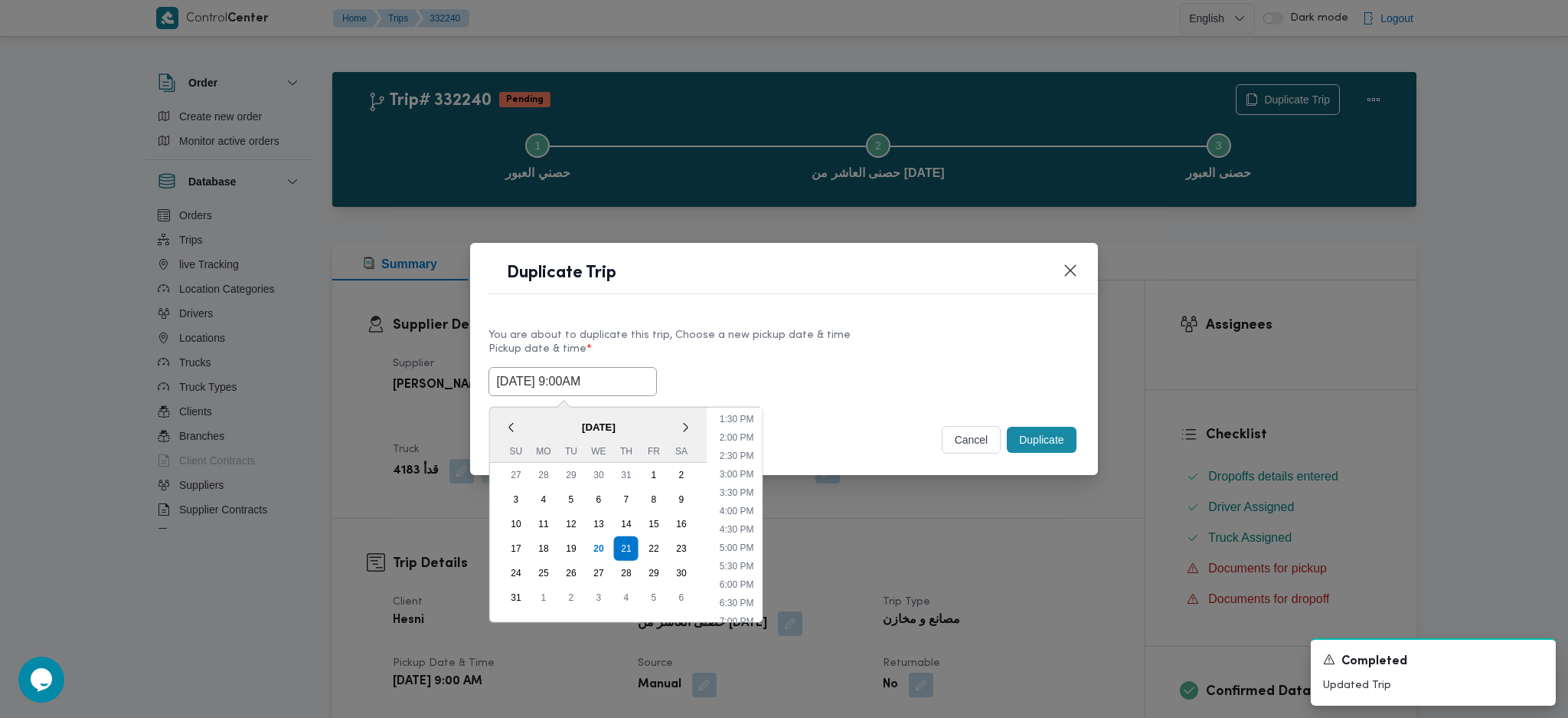
type input "[DATE] 9:00AM"
click at [1036, 437] on button "Duplicate" at bounding box center [1041, 439] width 69 height 26
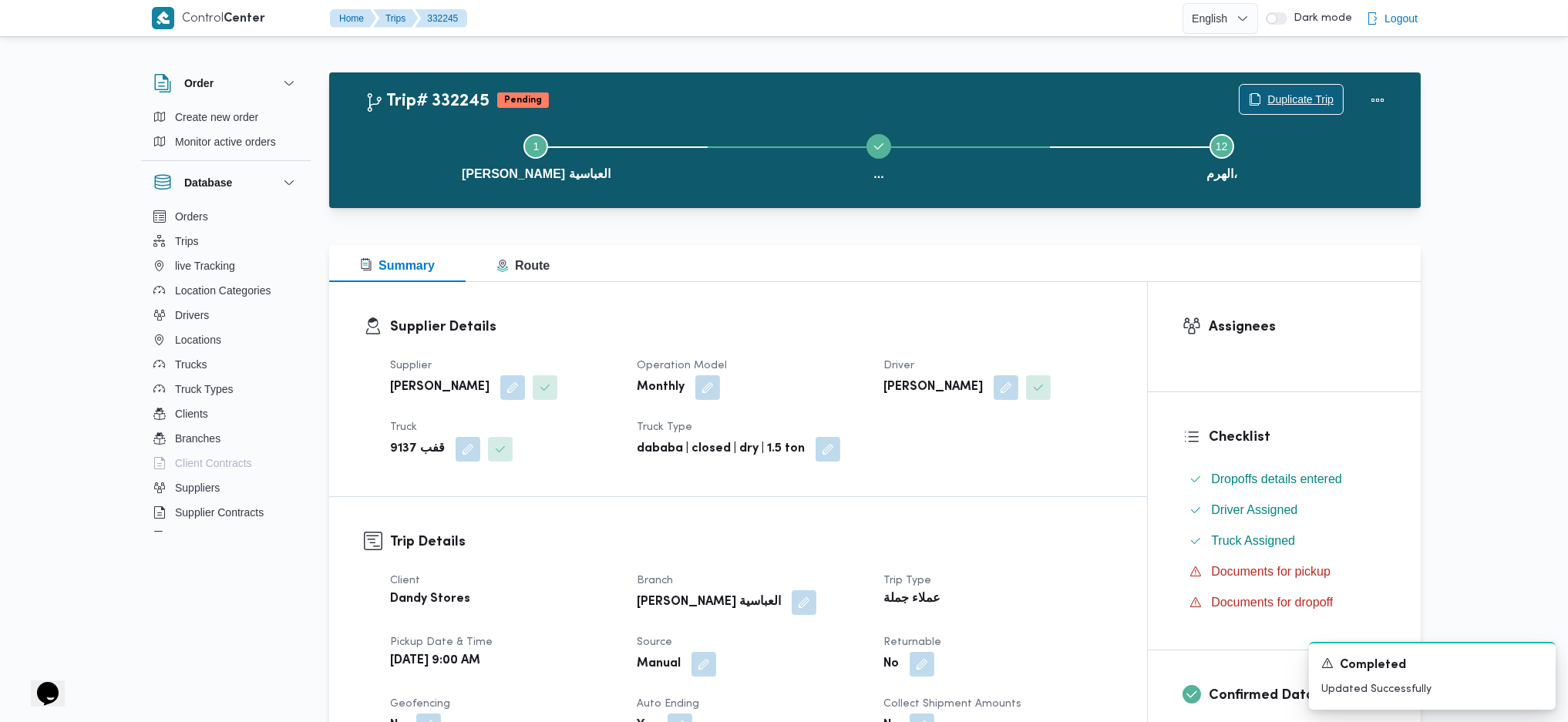
click at [1249, 104] on icon "button" at bounding box center [1255, 99] width 12 height 12
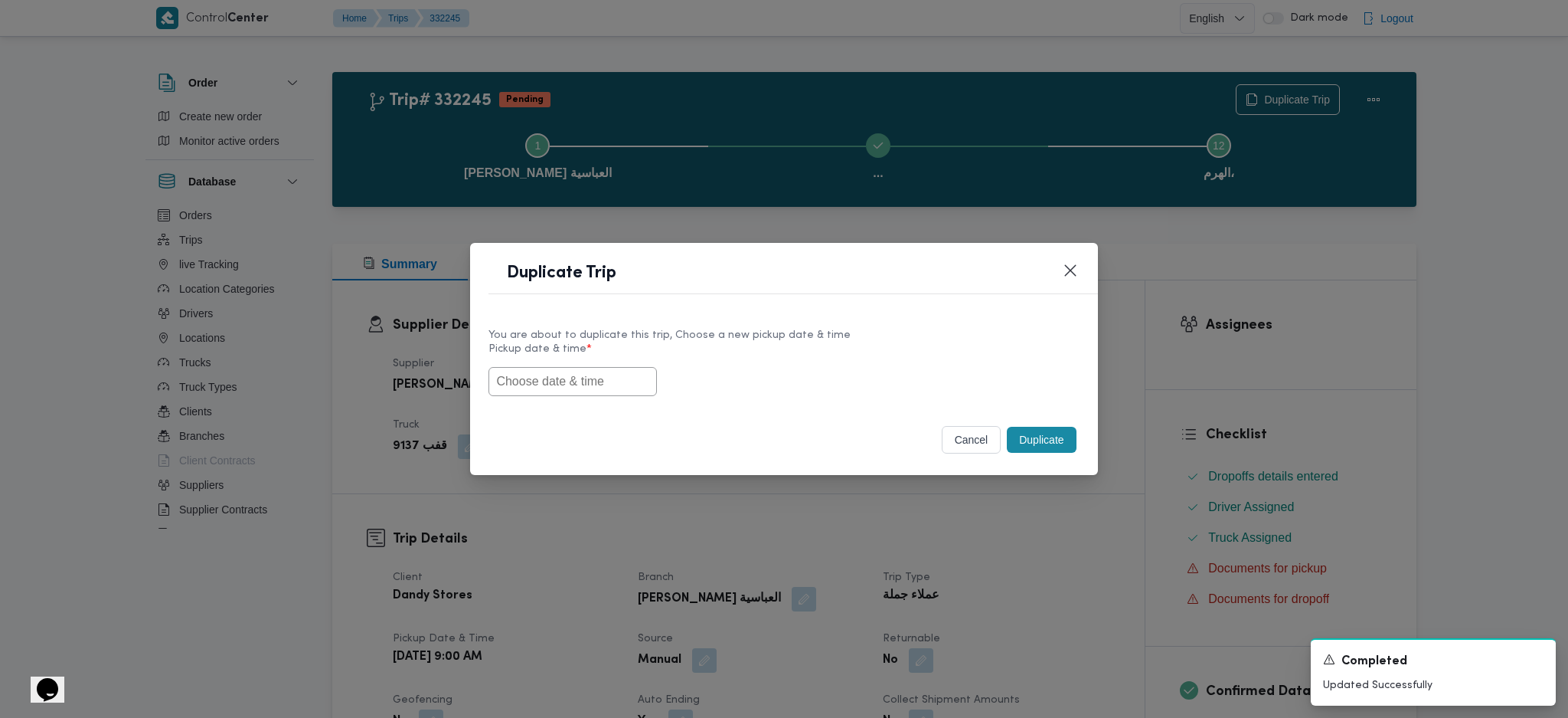
click at [623, 384] on input "text" at bounding box center [572, 381] width 168 height 29
paste input "[DATE] 9:00AM"
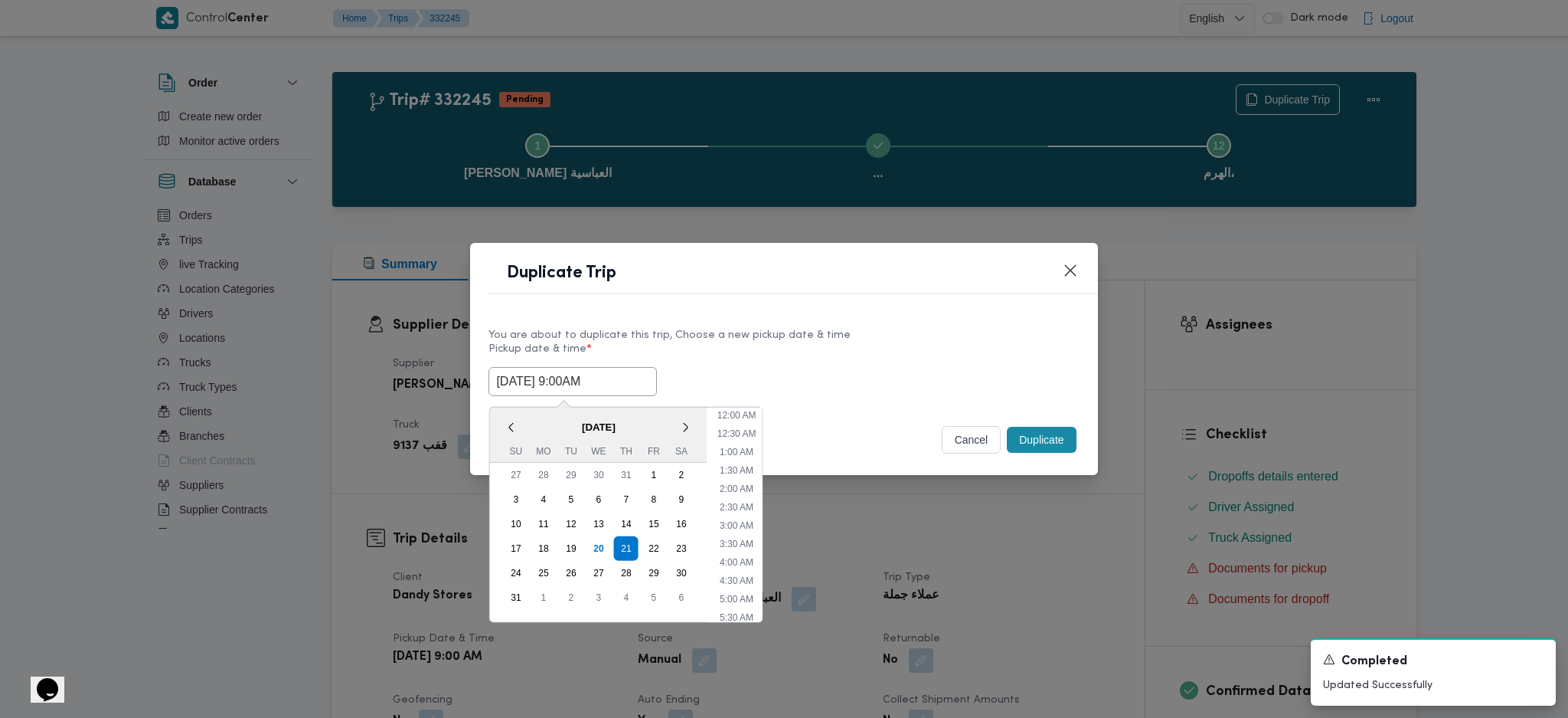
scroll to position [493, 0]
type input "[DATE] 9:00AM"
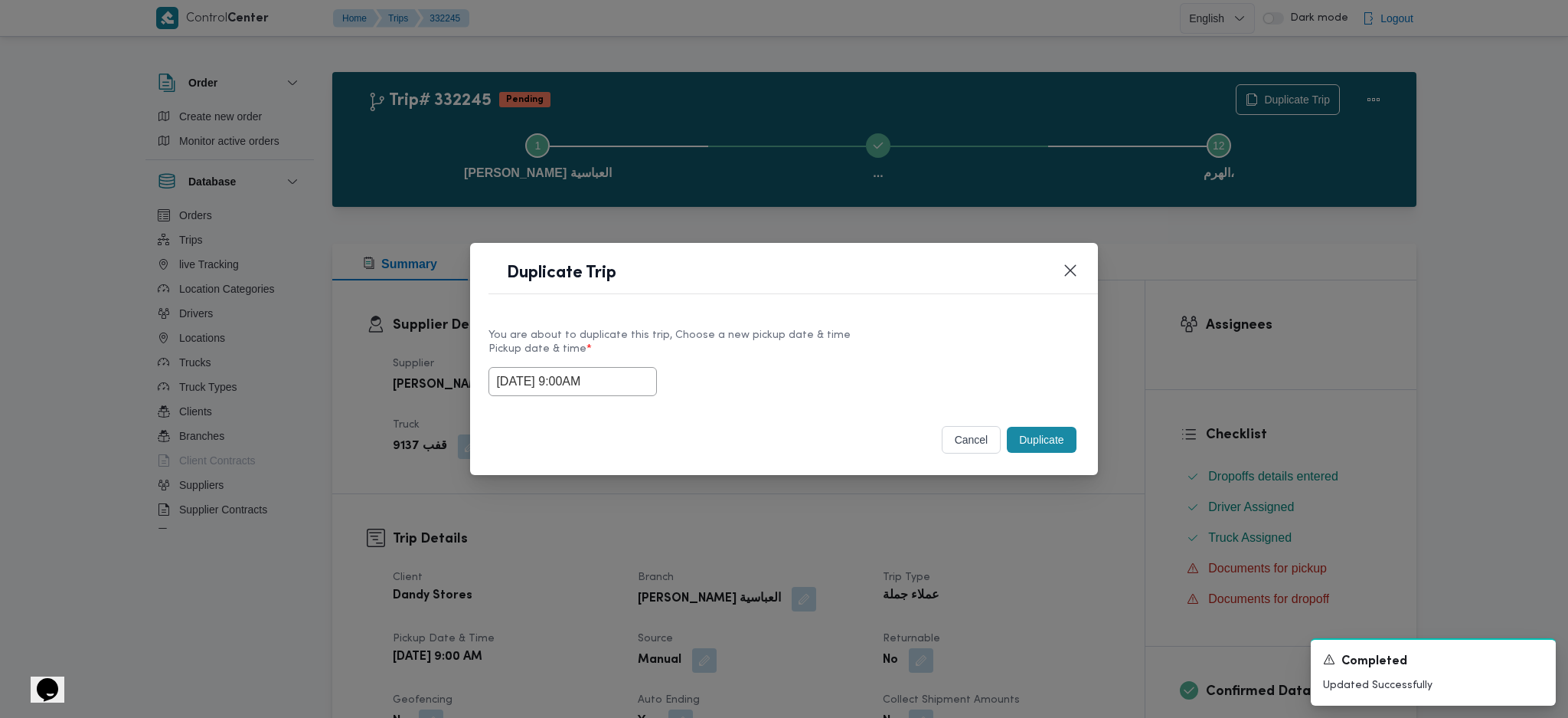
click at [1029, 434] on button "Duplicate" at bounding box center [1041, 439] width 69 height 26
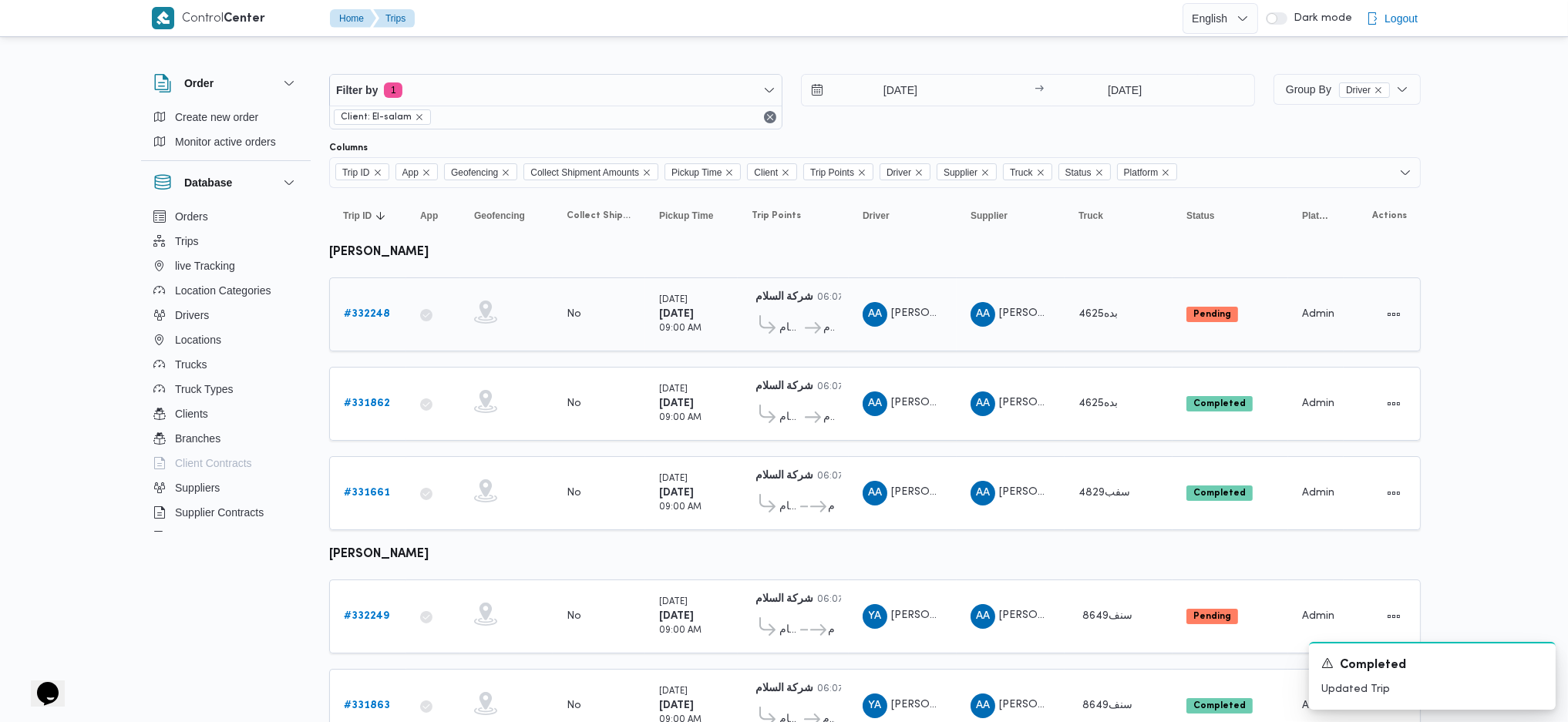
click at [370, 305] on link "# 332248" at bounding box center [367, 314] width 47 height 18
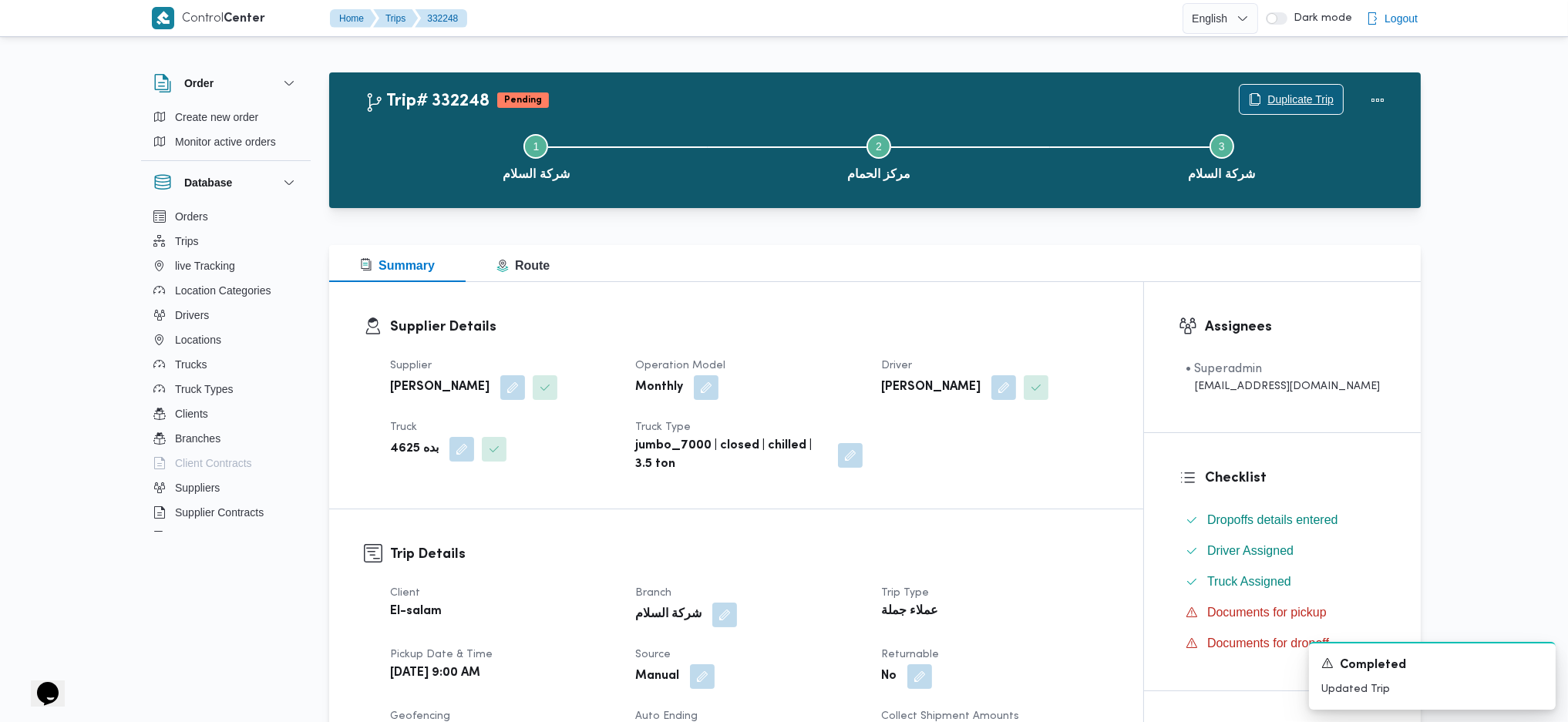
click at [1293, 103] on span "Duplicate Trip" at bounding box center [1300, 99] width 66 height 18
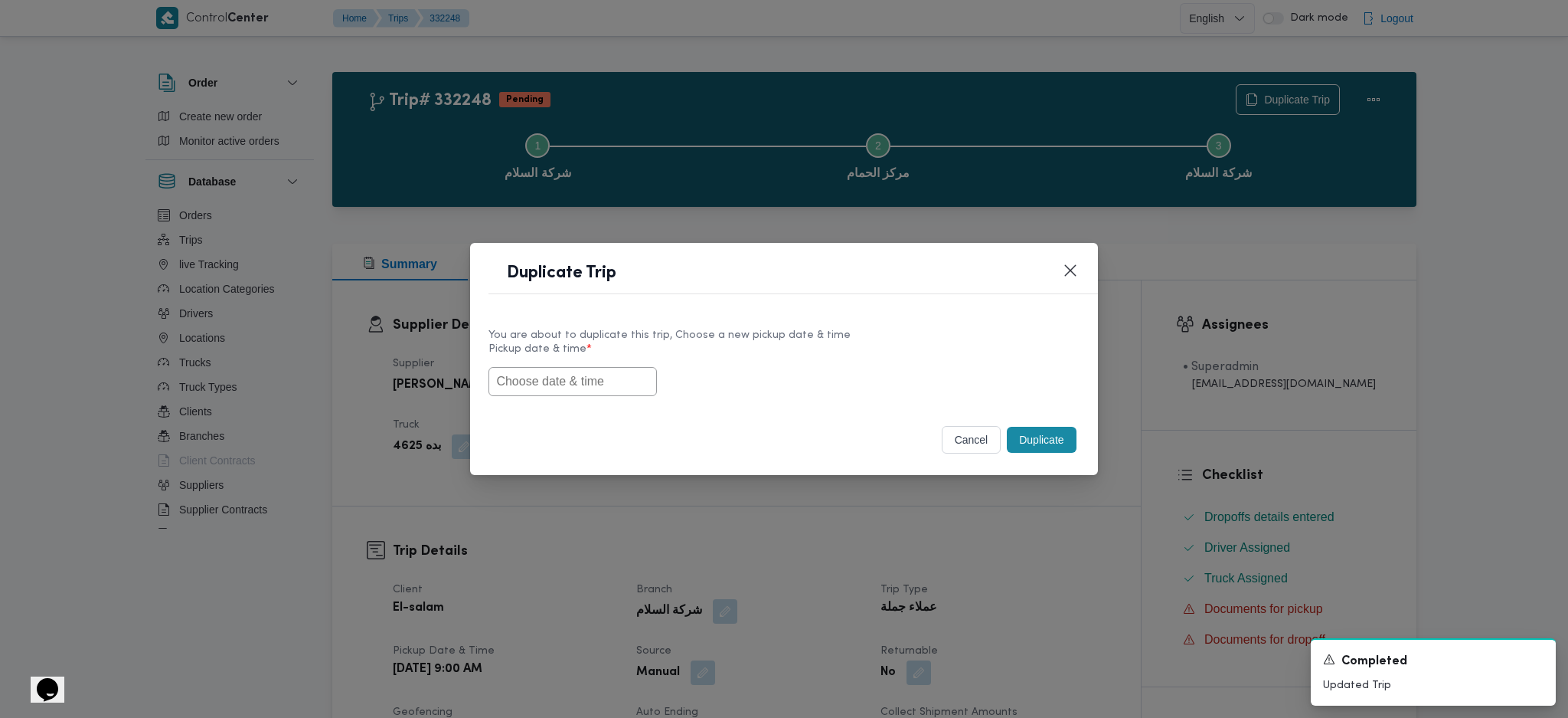
click at [582, 371] on input "text" at bounding box center [572, 381] width 168 height 29
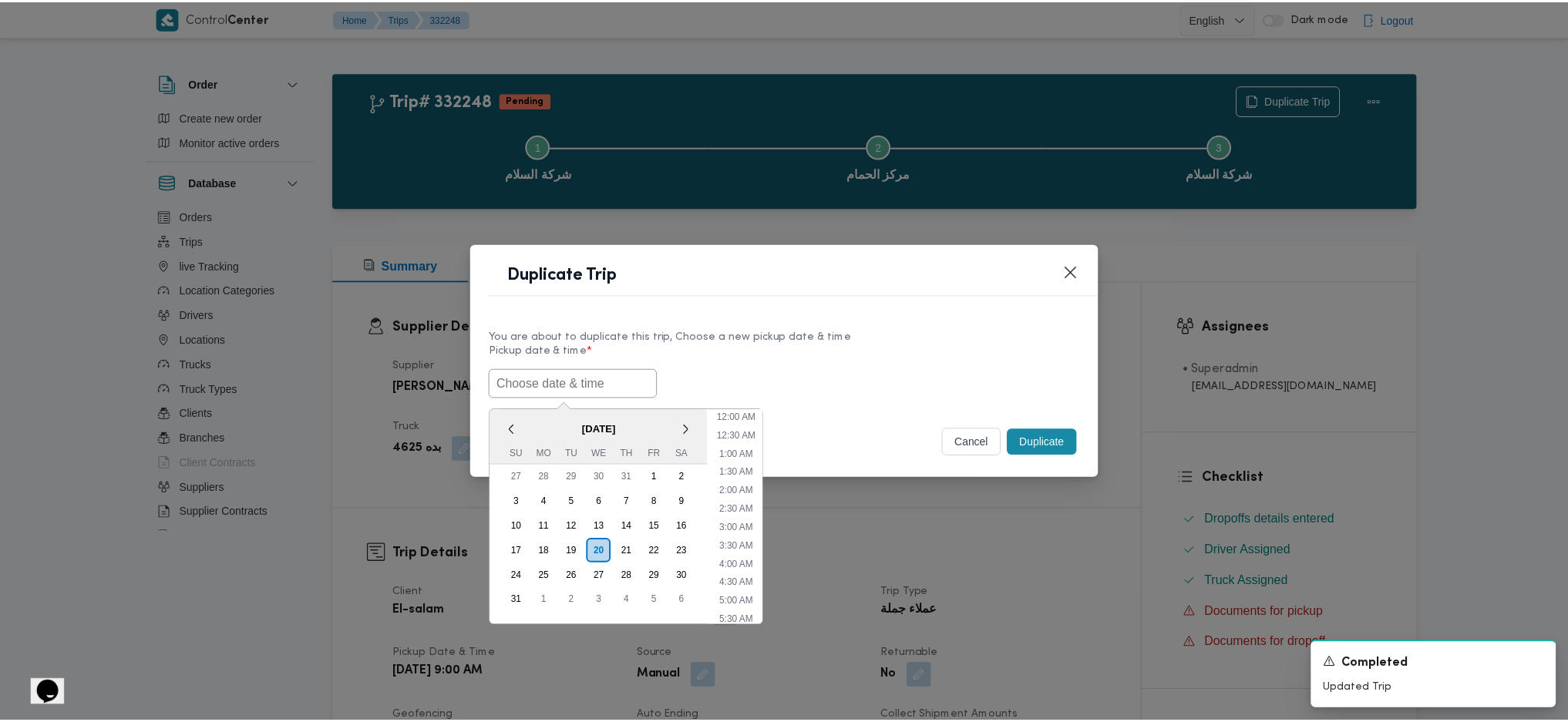
scroll to position [495, 0]
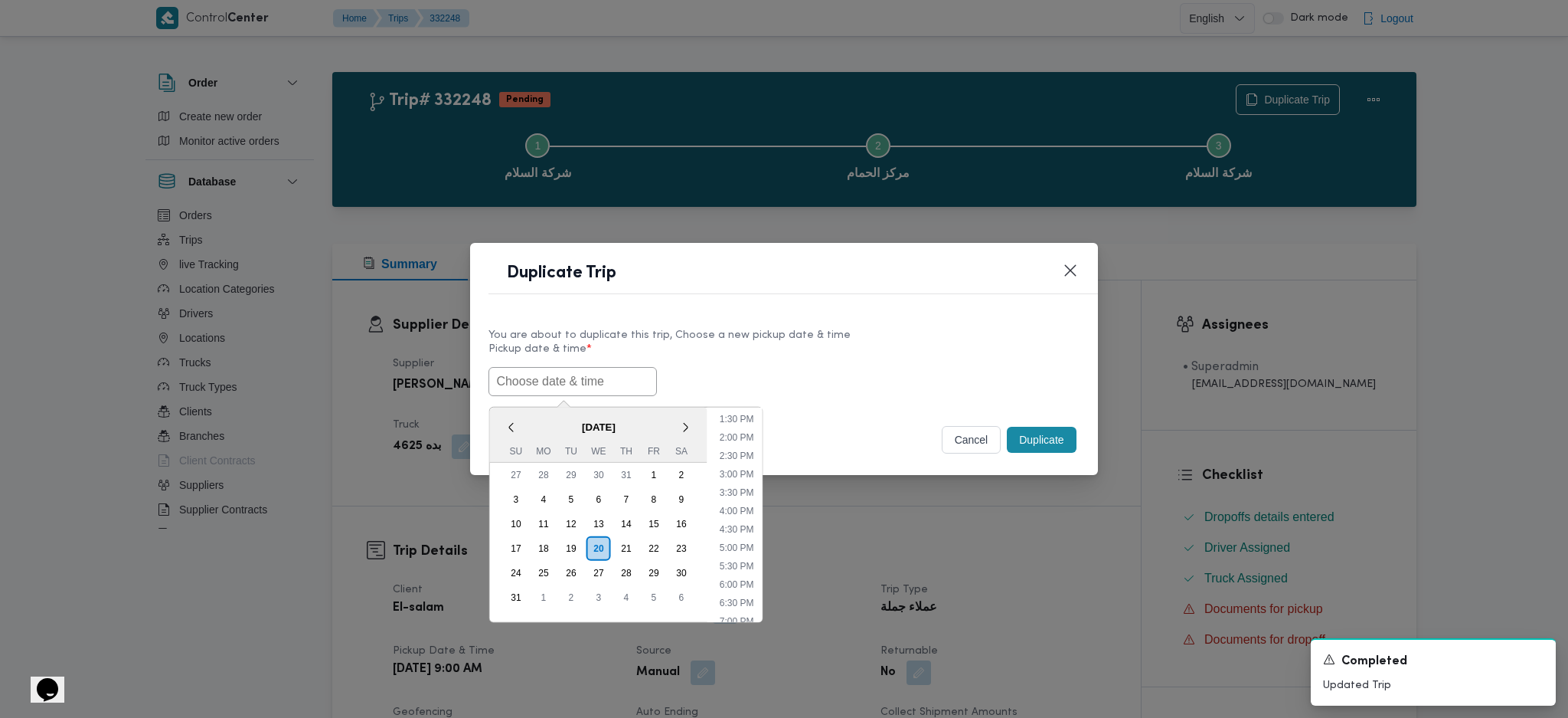
paste input "[DATE] 9:00AM"
type input "[DATE] 9:00AM"
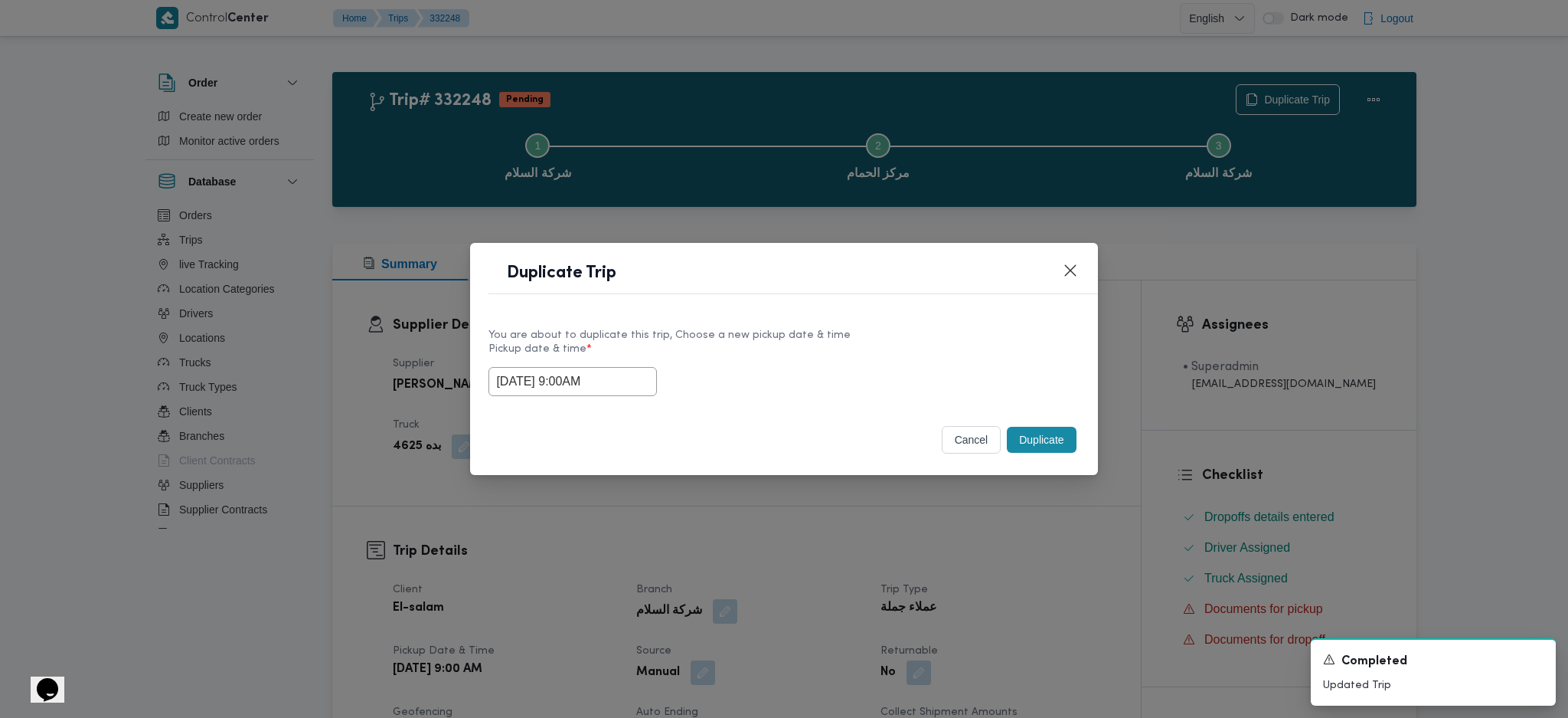
click at [1040, 441] on button "Duplicate" at bounding box center [1041, 439] width 69 height 26
click at [1014, 596] on div "Duplicate Trip You are about to duplicate this trip, Choose a new pickup date &…" at bounding box center [784, 359] width 1568 height 718
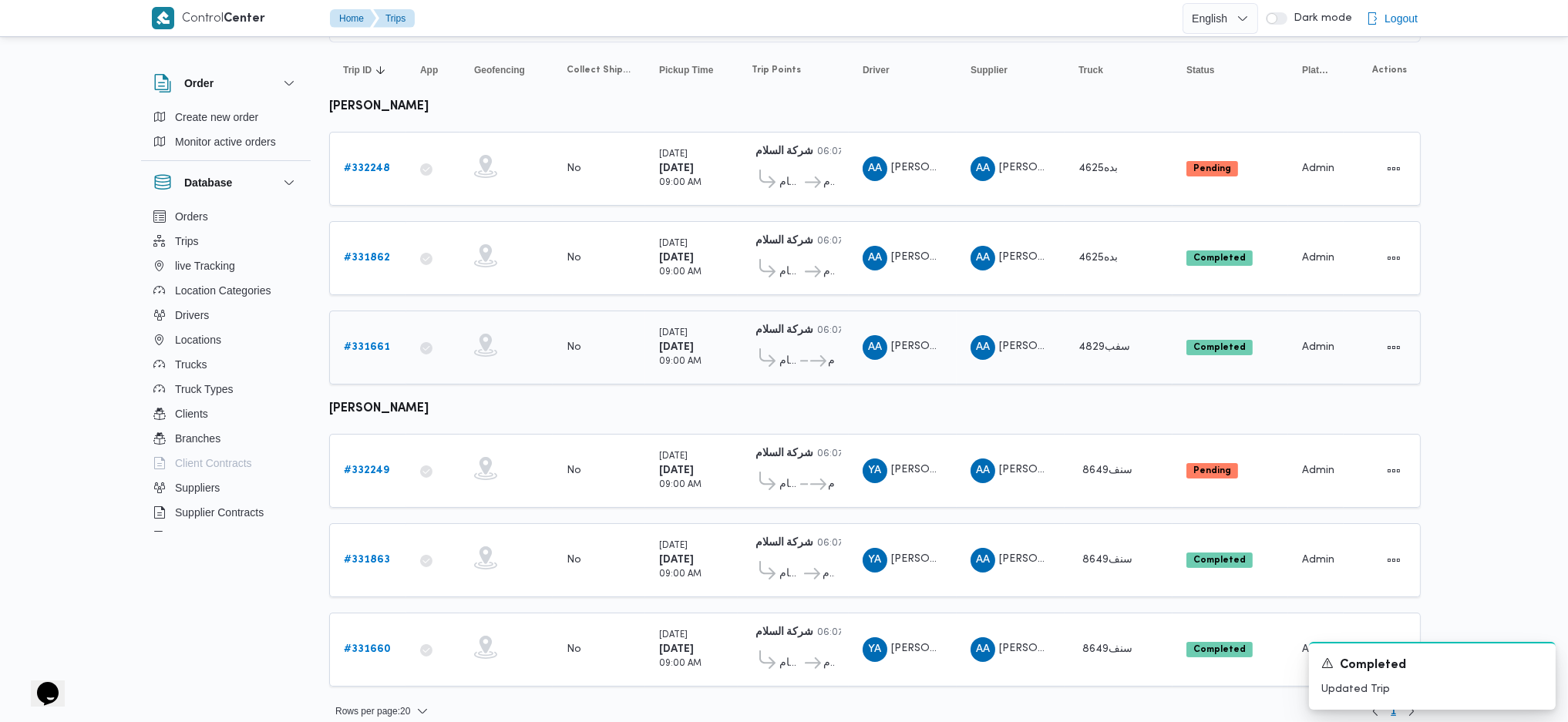
scroll to position [148, 0]
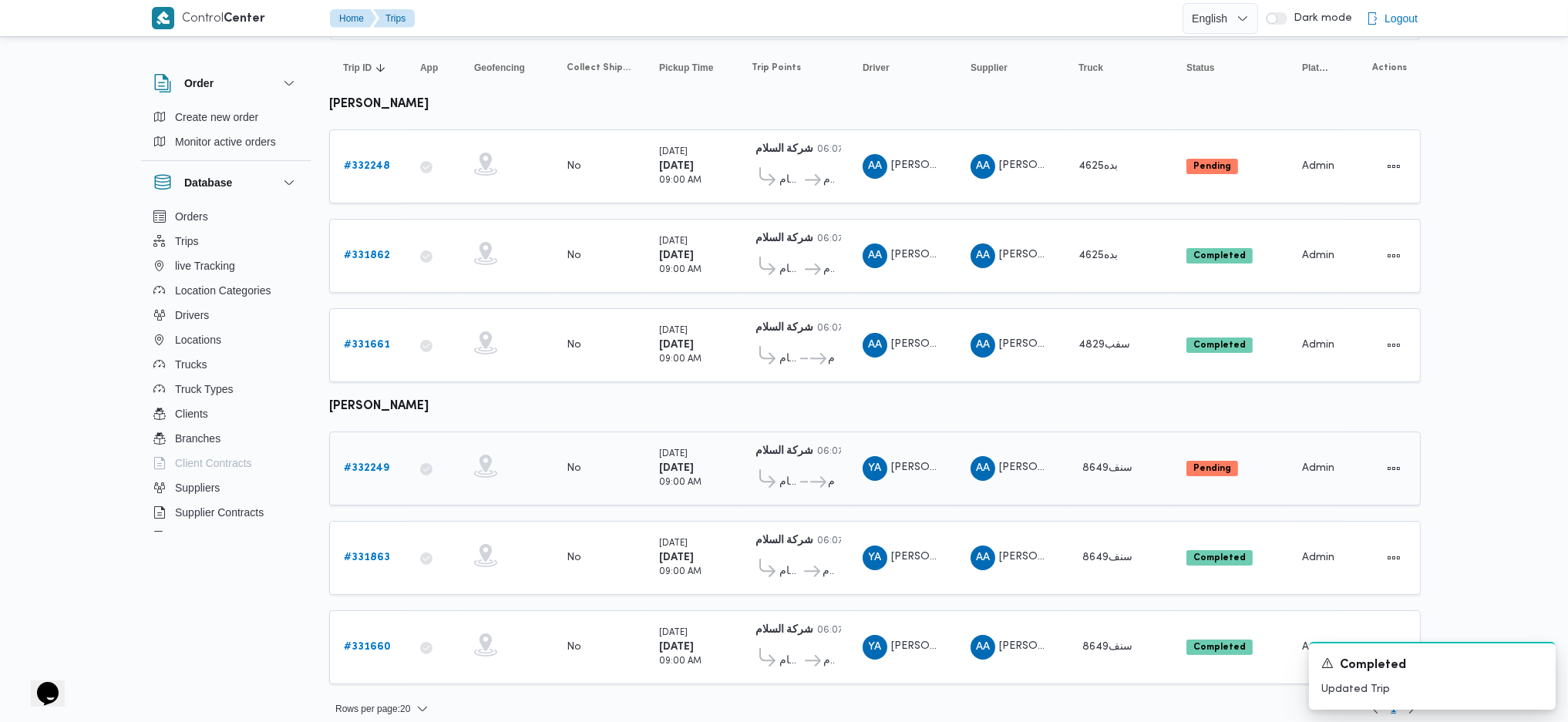
click at [374, 463] on b "# 332249" at bounding box center [367, 467] width 46 height 10
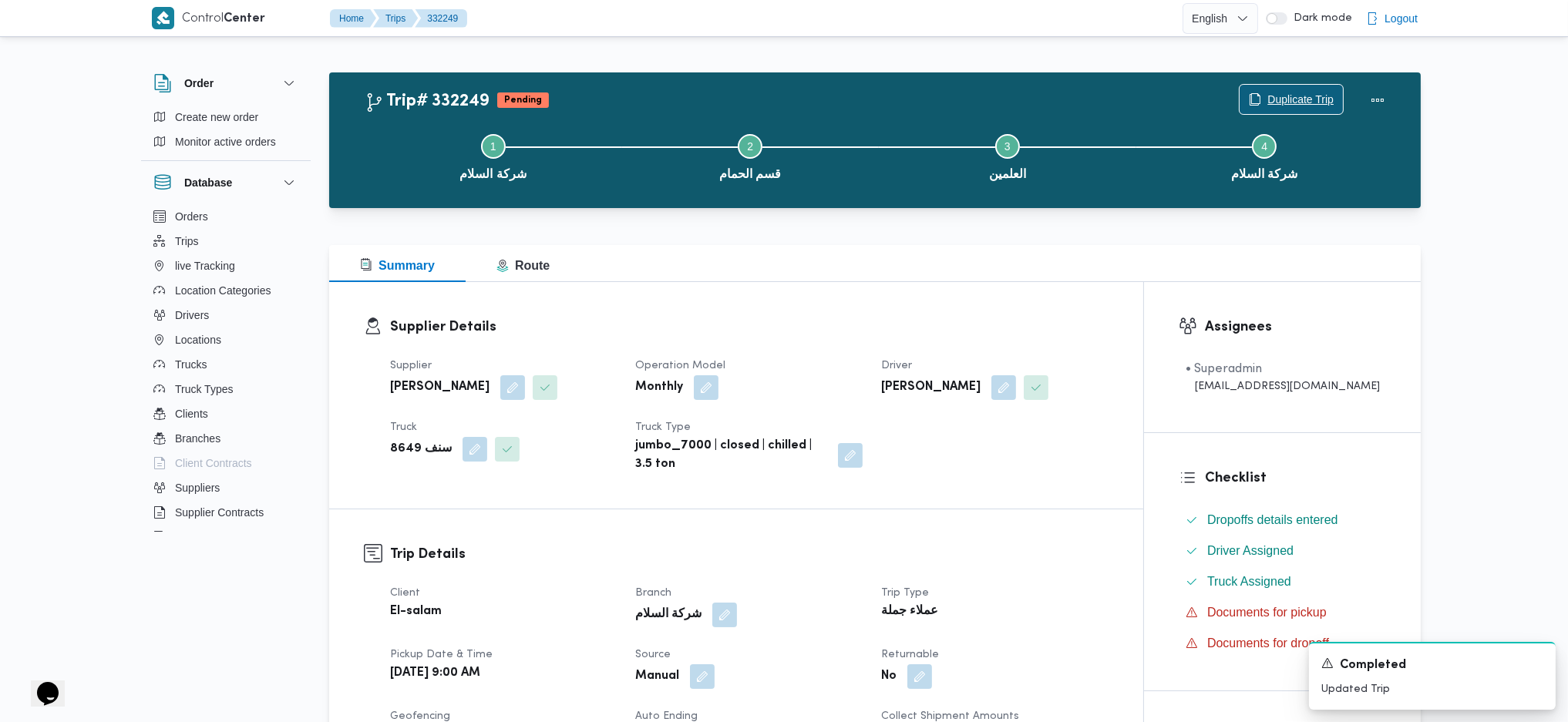
click at [1276, 103] on span "Duplicate Trip" at bounding box center [1300, 99] width 66 height 18
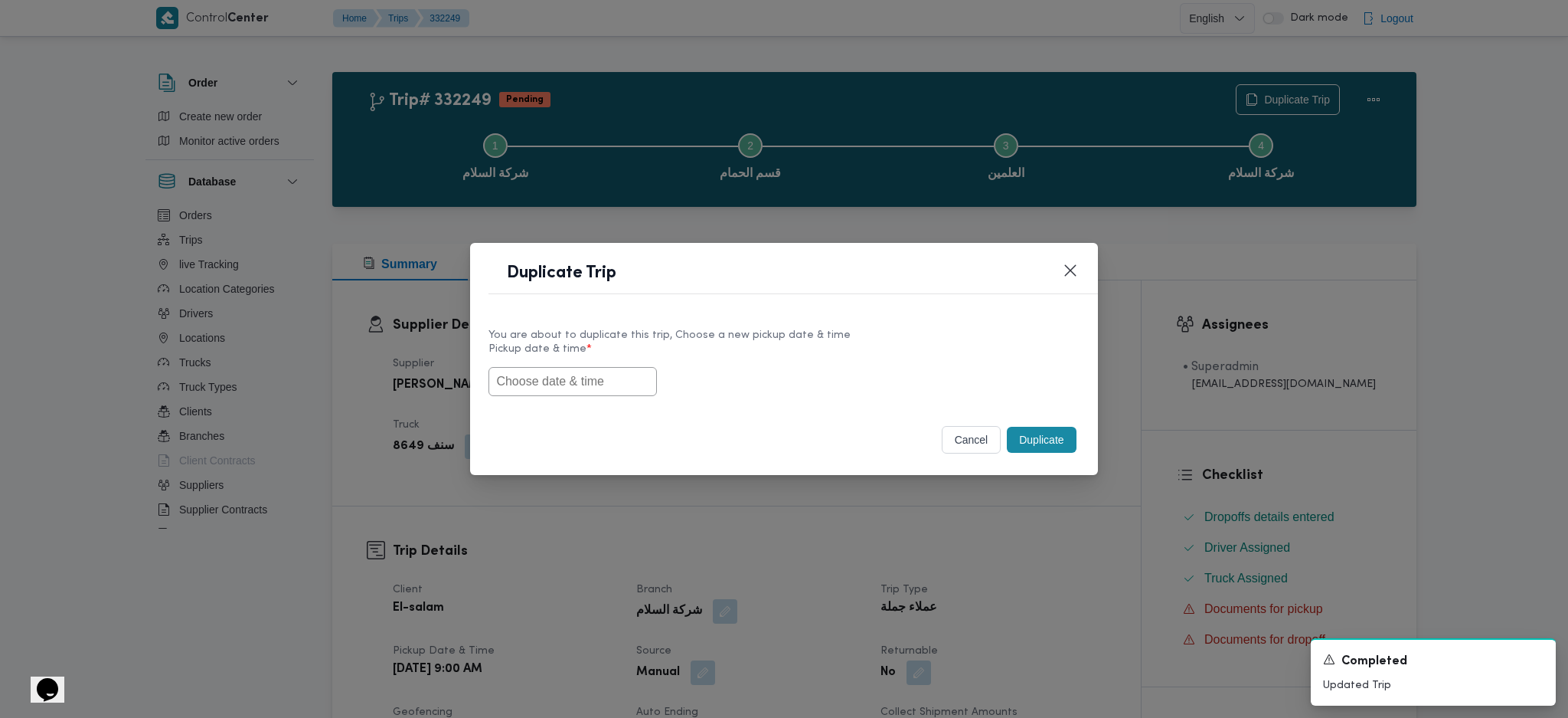
click at [605, 400] on div "You are about to duplicate this trip, Choose a new pickup date & time Pickup da…" at bounding box center [783, 362] width 627 height 98
click at [608, 375] on input "text" at bounding box center [572, 381] width 168 height 29
paste input "[DATE] 9:00AM"
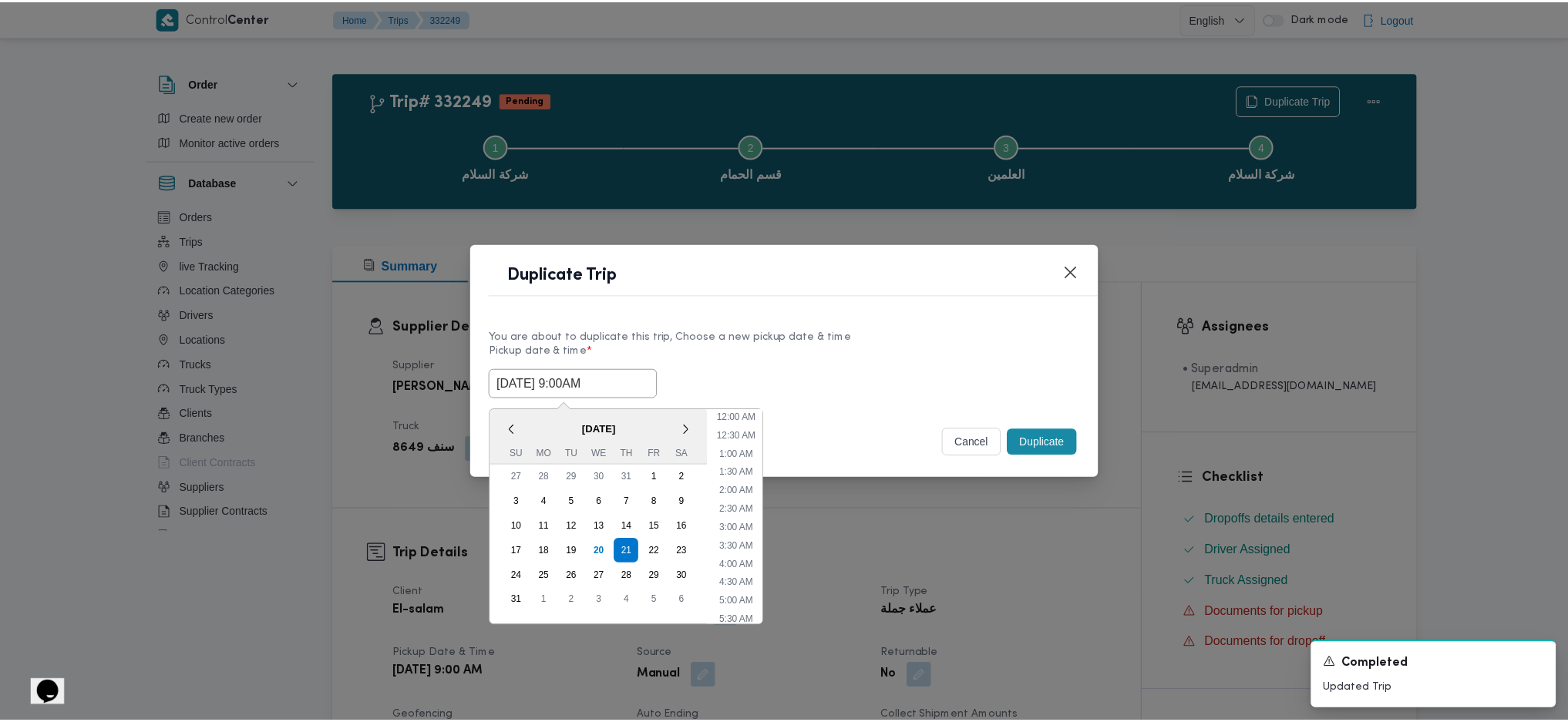
scroll to position [495, 0]
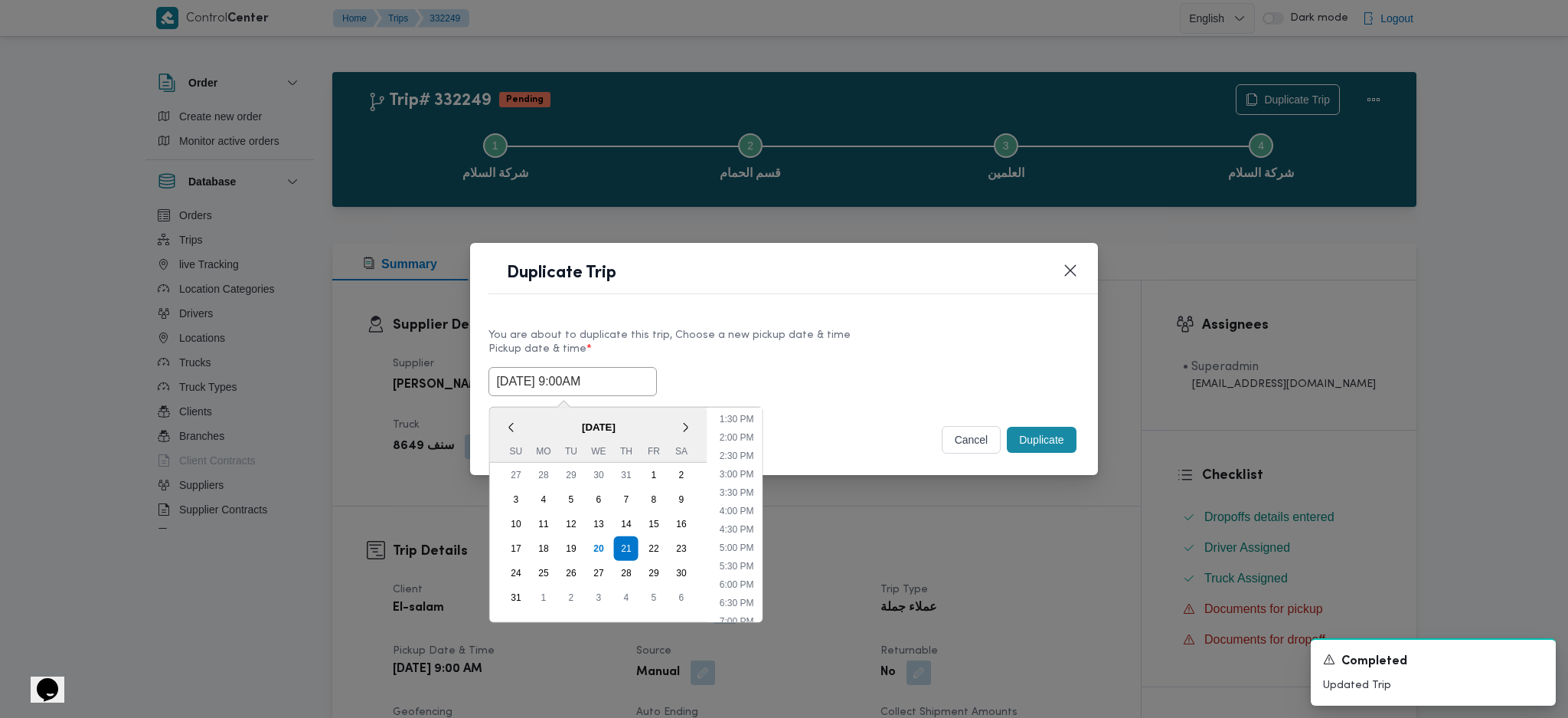
type input "[DATE] 9:00AM"
click at [1049, 438] on button "Duplicate" at bounding box center [1041, 439] width 69 height 26
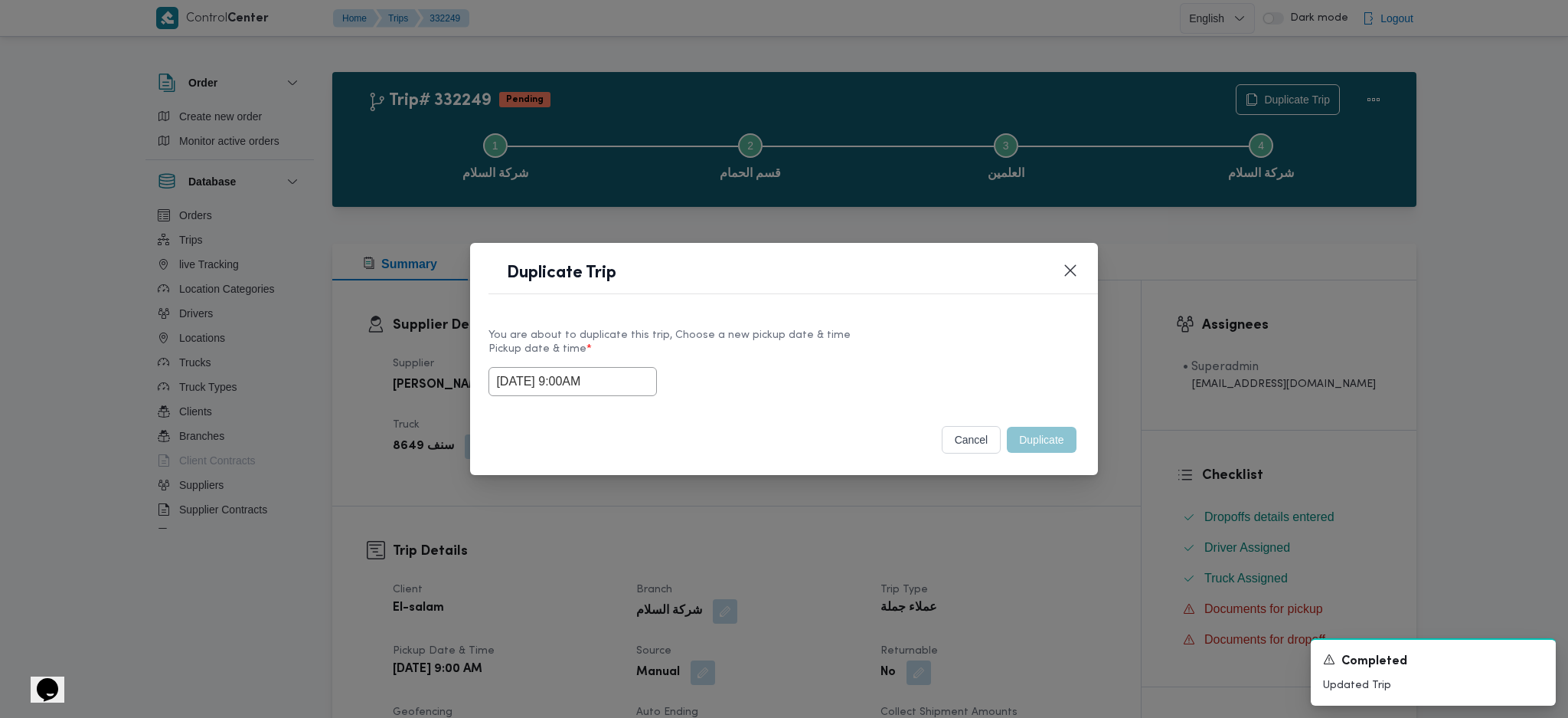
click at [1027, 587] on div "Duplicate Trip You are about to duplicate this trip, Choose a new pickup date &…" at bounding box center [784, 359] width 1568 height 718
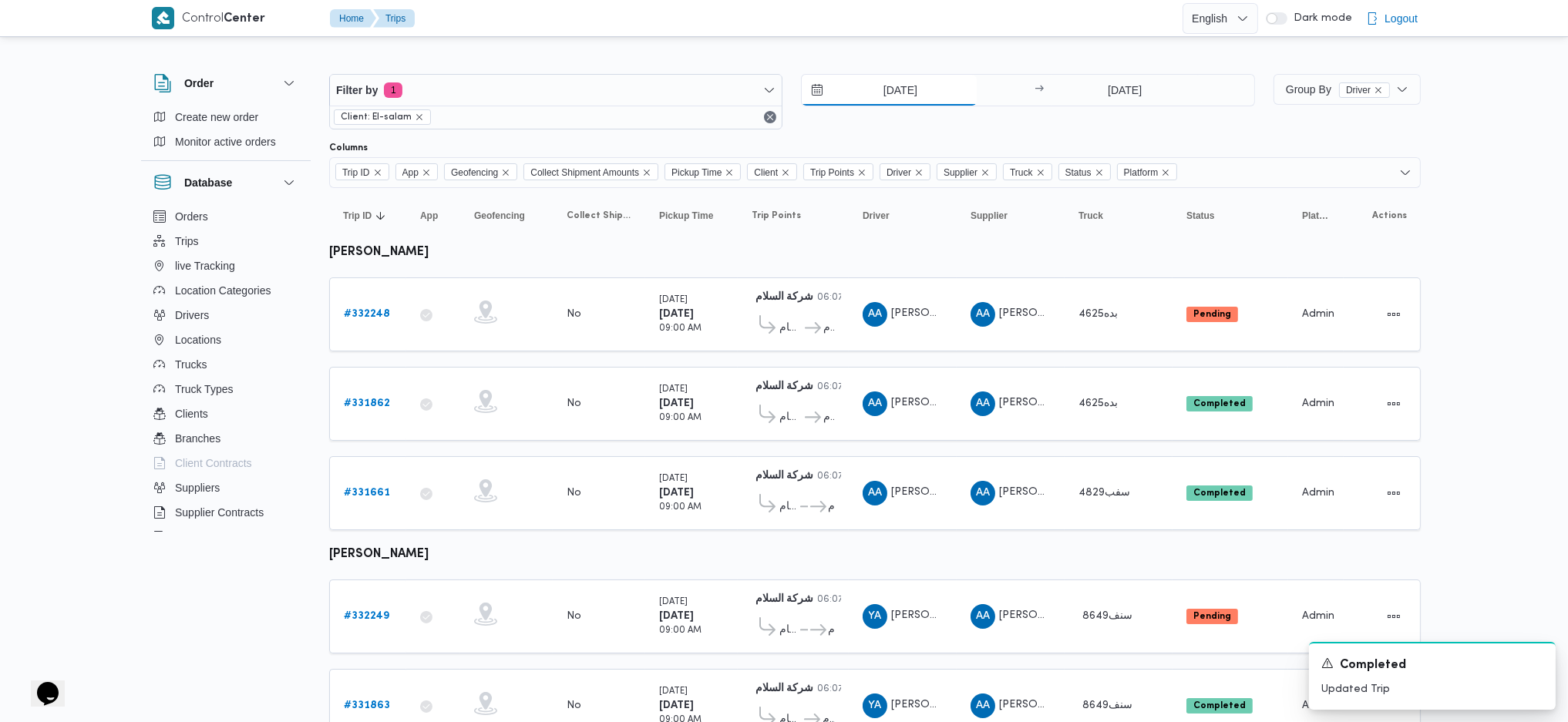
click at [905, 96] on input "[DATE]" at bounding box center [889, 90] width 175 height 31
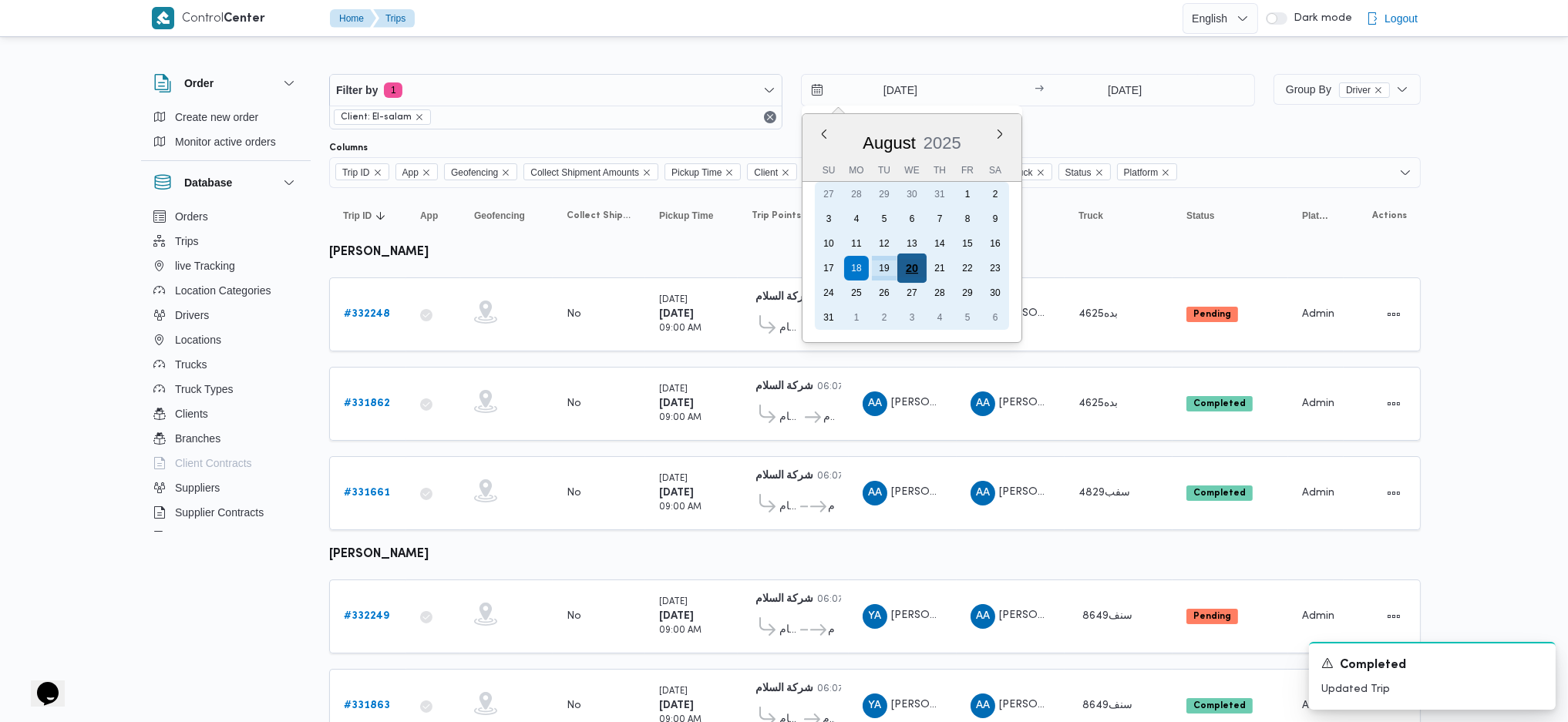
click at [907, 262] on div "20" at bounding box center [911, 268] width 29 height 29
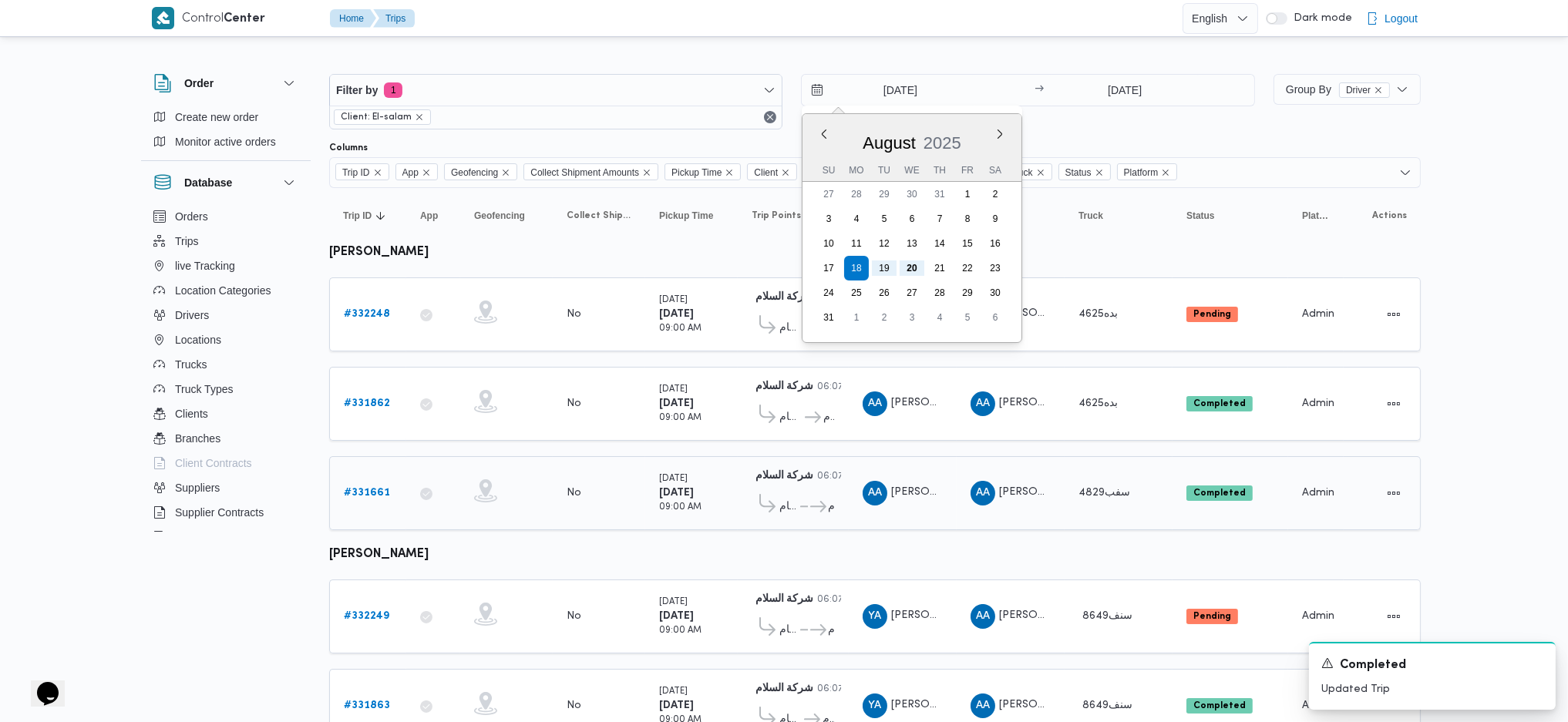
type input "[DATE]"
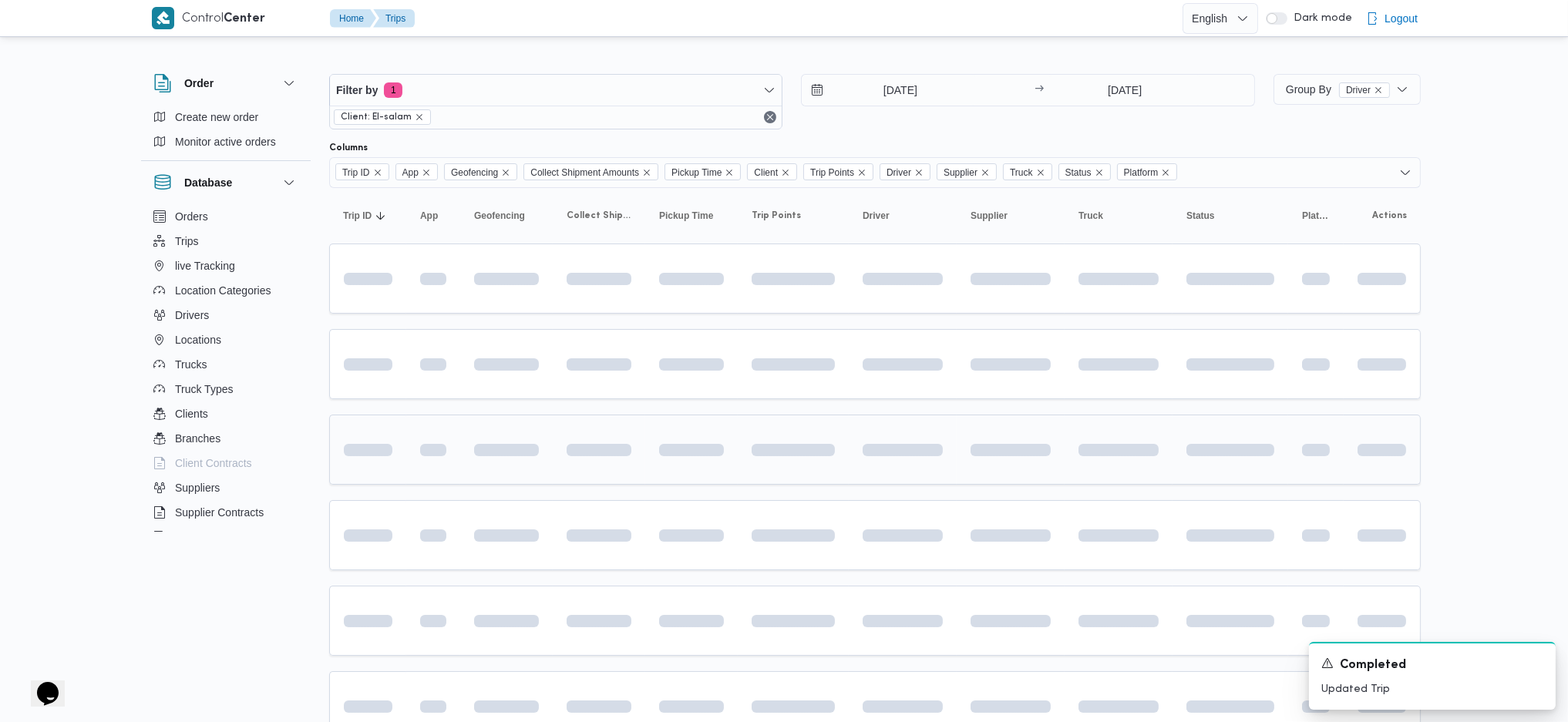
click at [842, 470] on td at bounding box center [793, 450] width 111 height 70
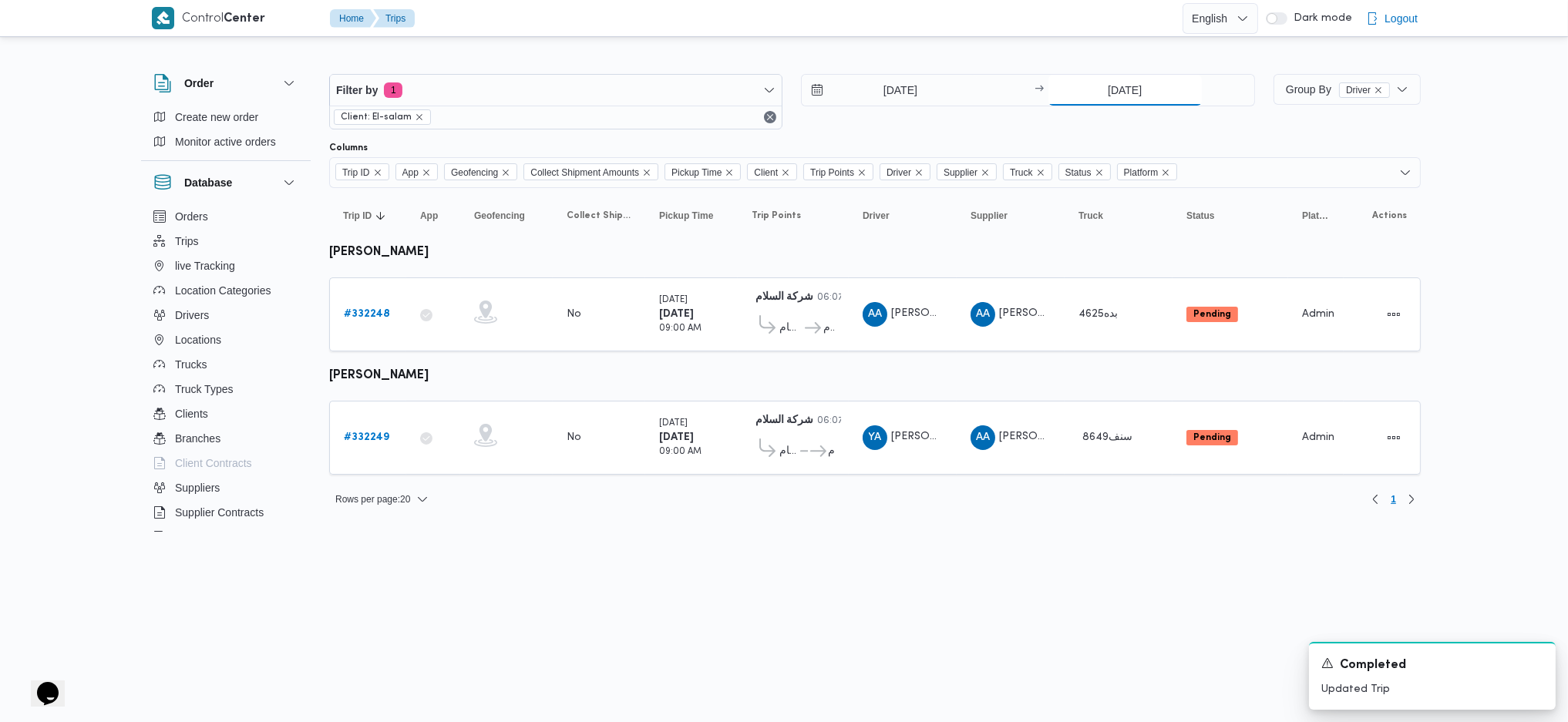
click at [1102, 97] on input "[DATE]" at bounding box center [1125, 90] width 154 height 31
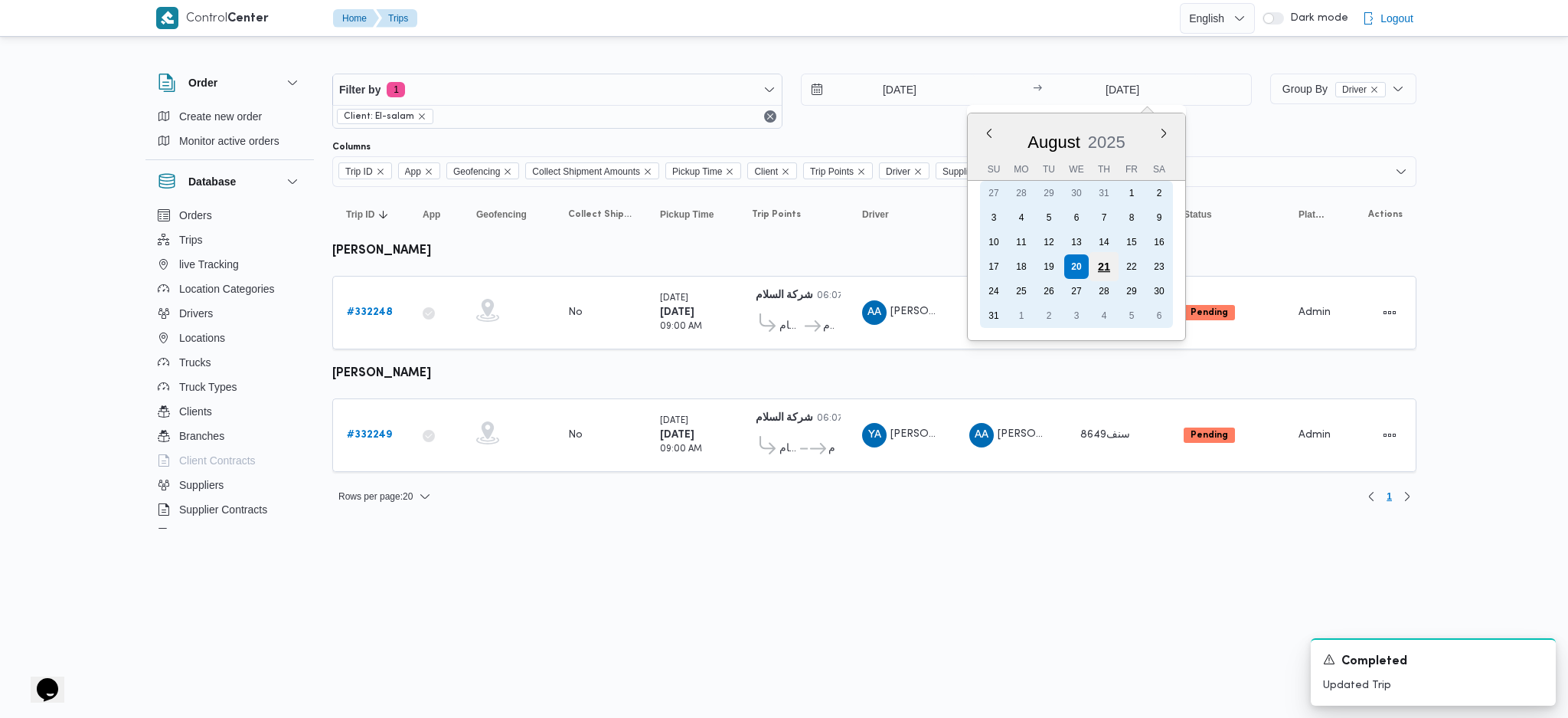
click at [1103, 255] on div "21" at bounding box center [1103, 266] width 29 height 29
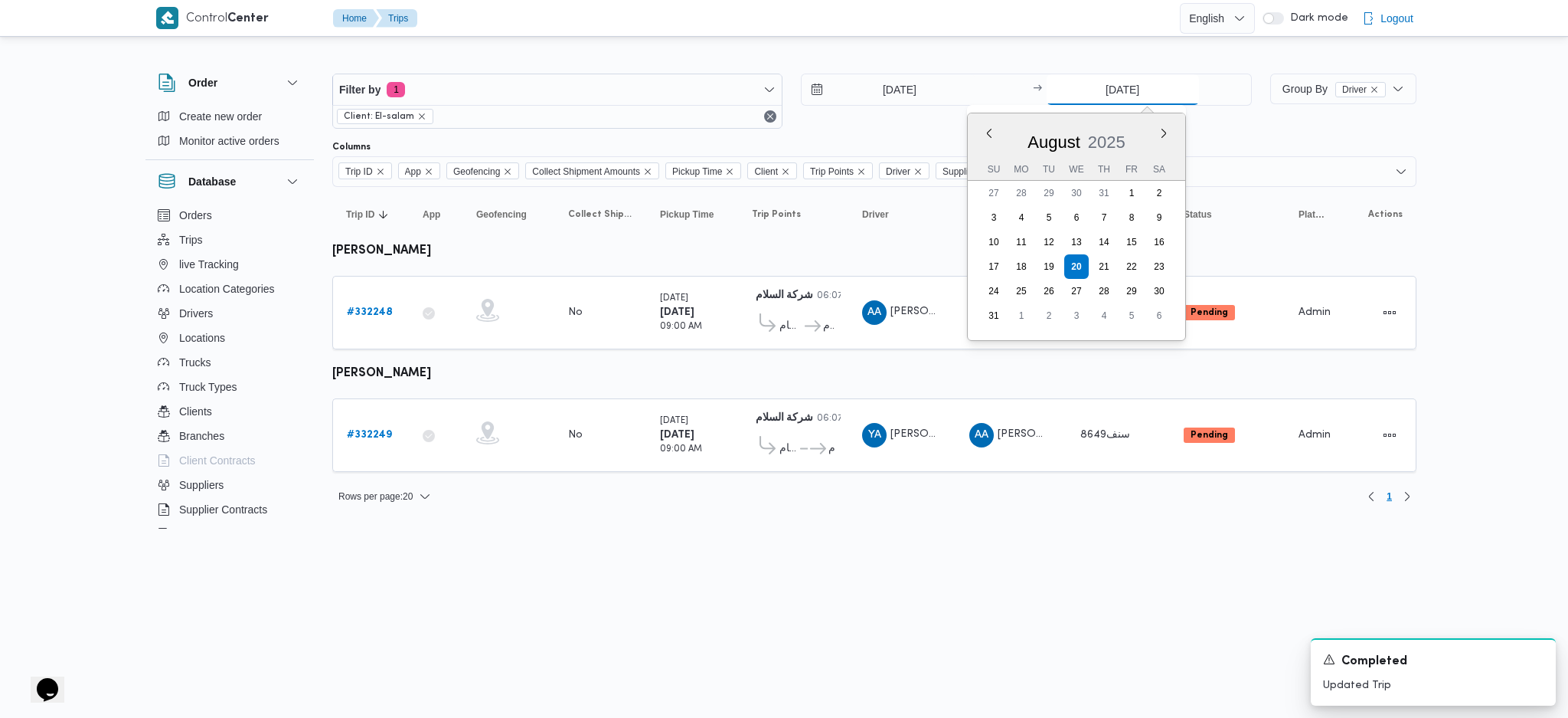
type input "[DATE]"
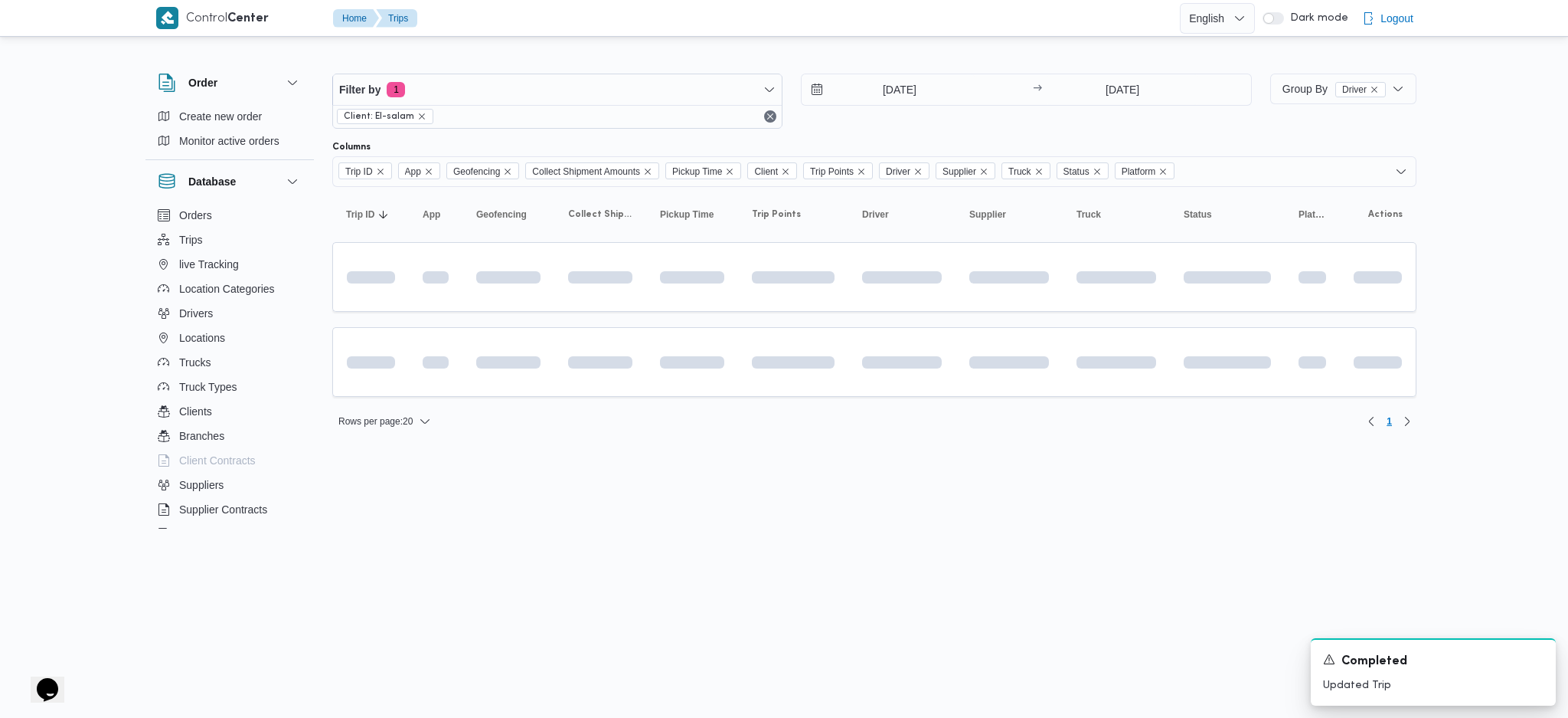
click at [933, 588] on html "Control Center Home Trips English عربي Dark mode Logout Order Create new order …" at bounding box center [784, 359] width 1568 height 718
